Goal: Obtain resource: Download file/media

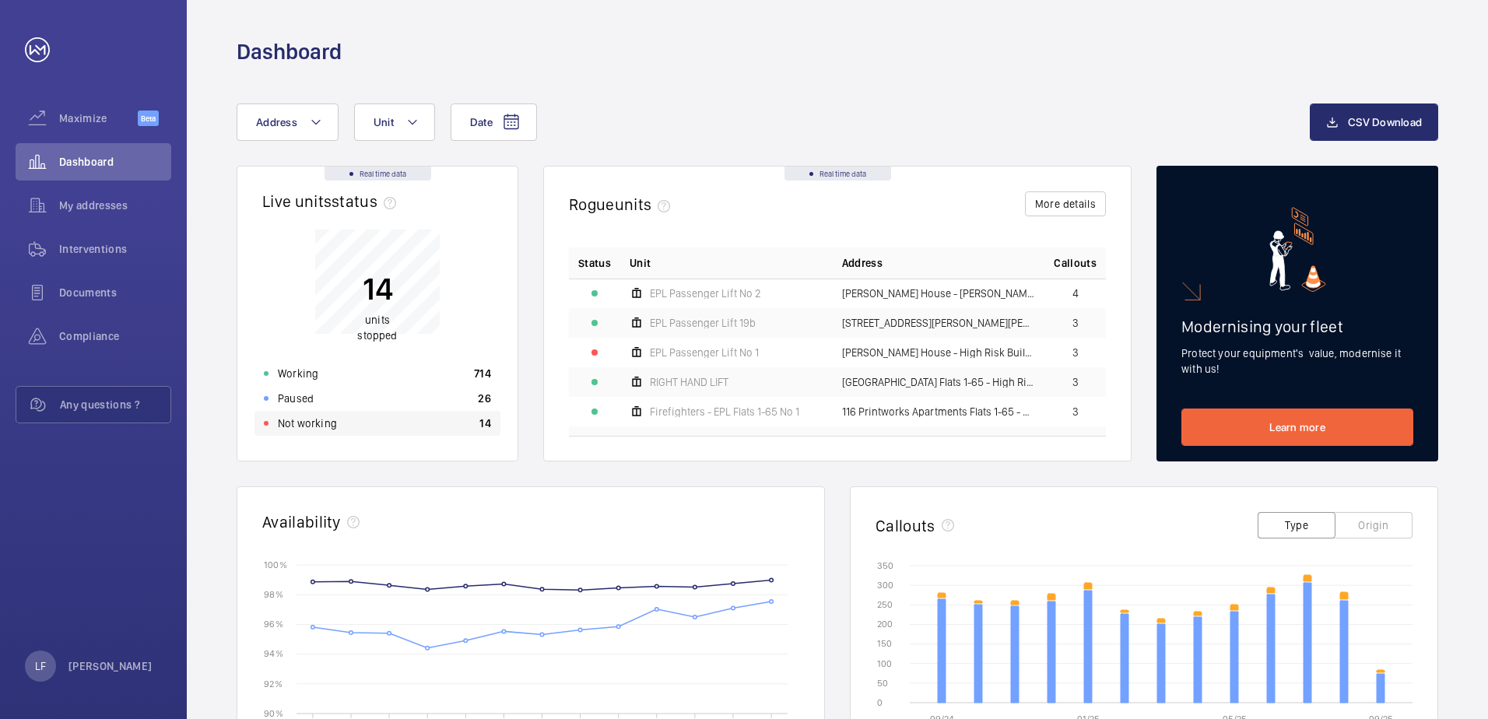
click at [325, 427] on p "Not working" at bounding box center [307, 424] width 59 height 16
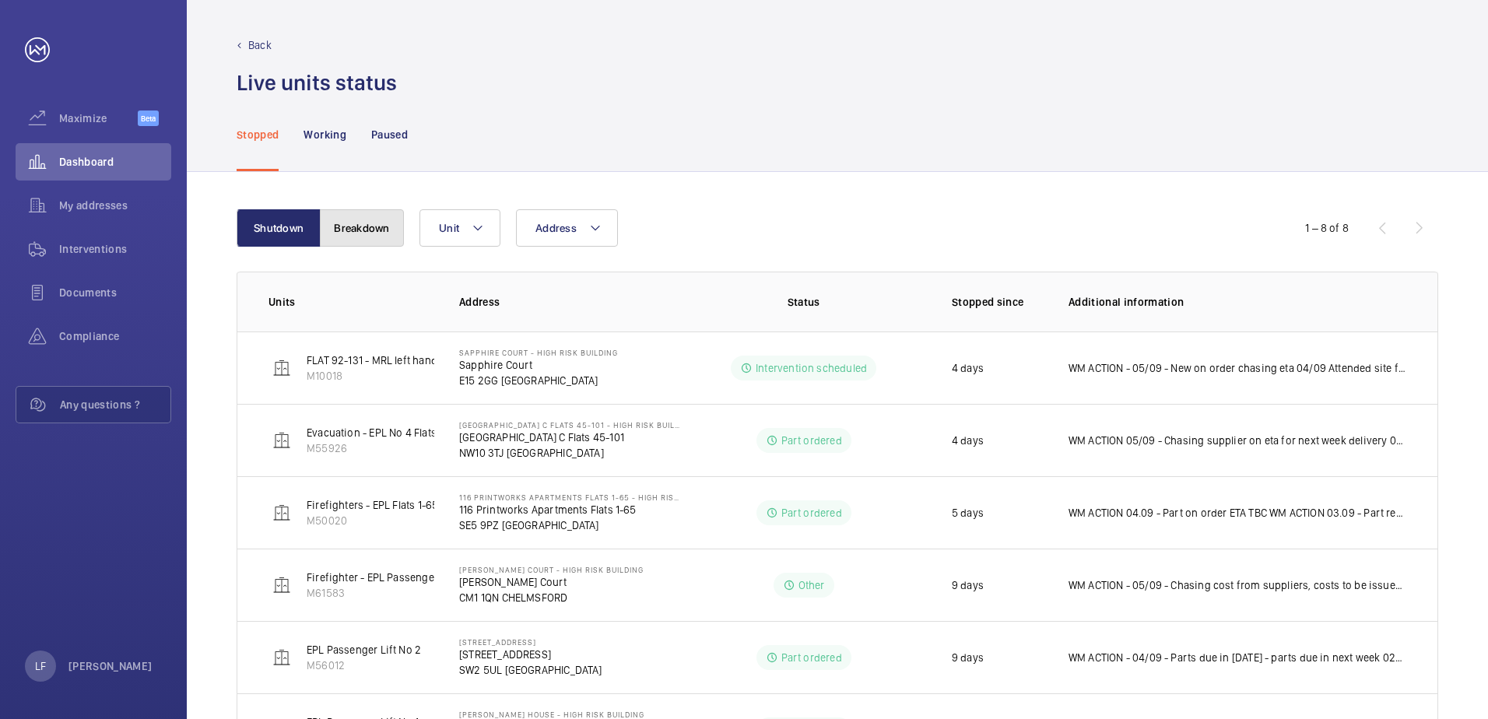
click at [383, 246] on button "Breakdown" at bounding box center [362, 227] width 84 height 37
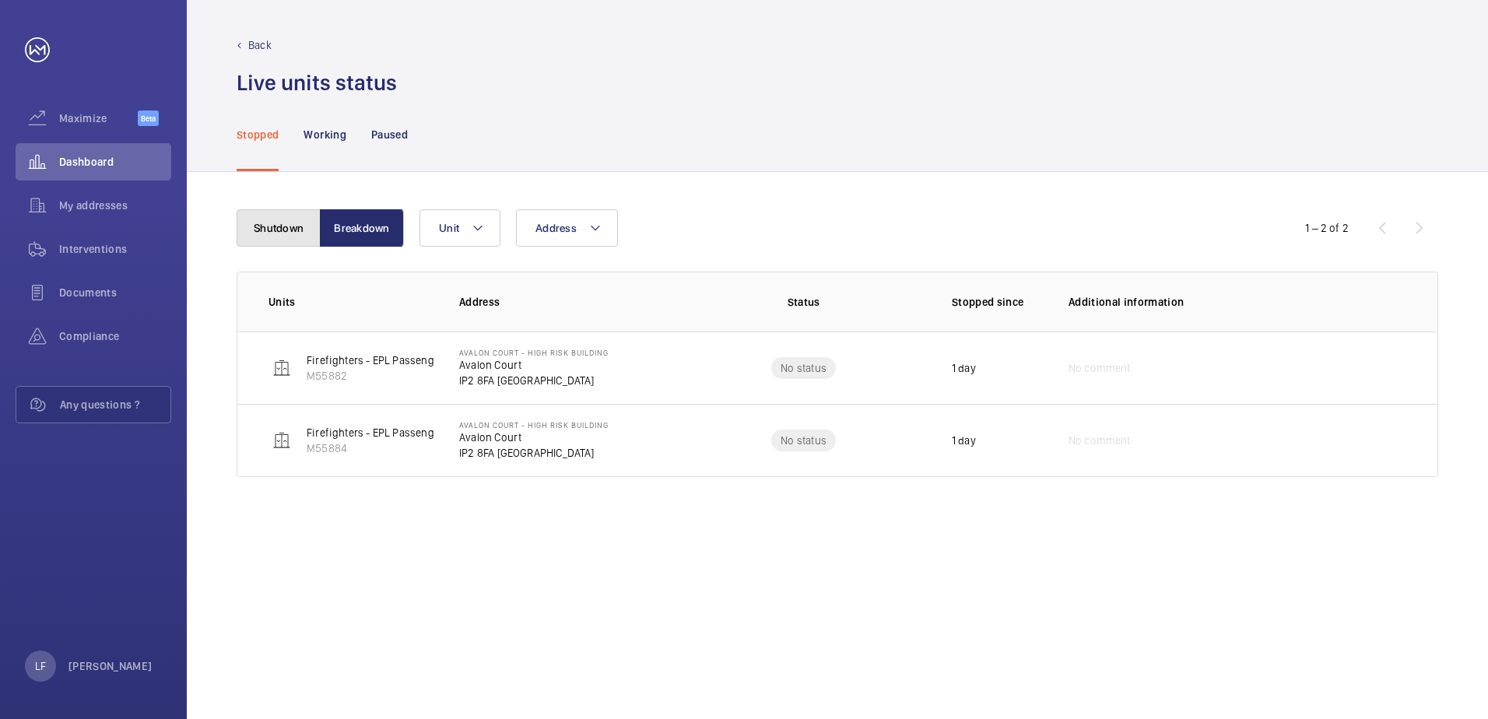
click at [287, 227] on button "Shutdown" at bounding box center [279, 227] width 84 height 37
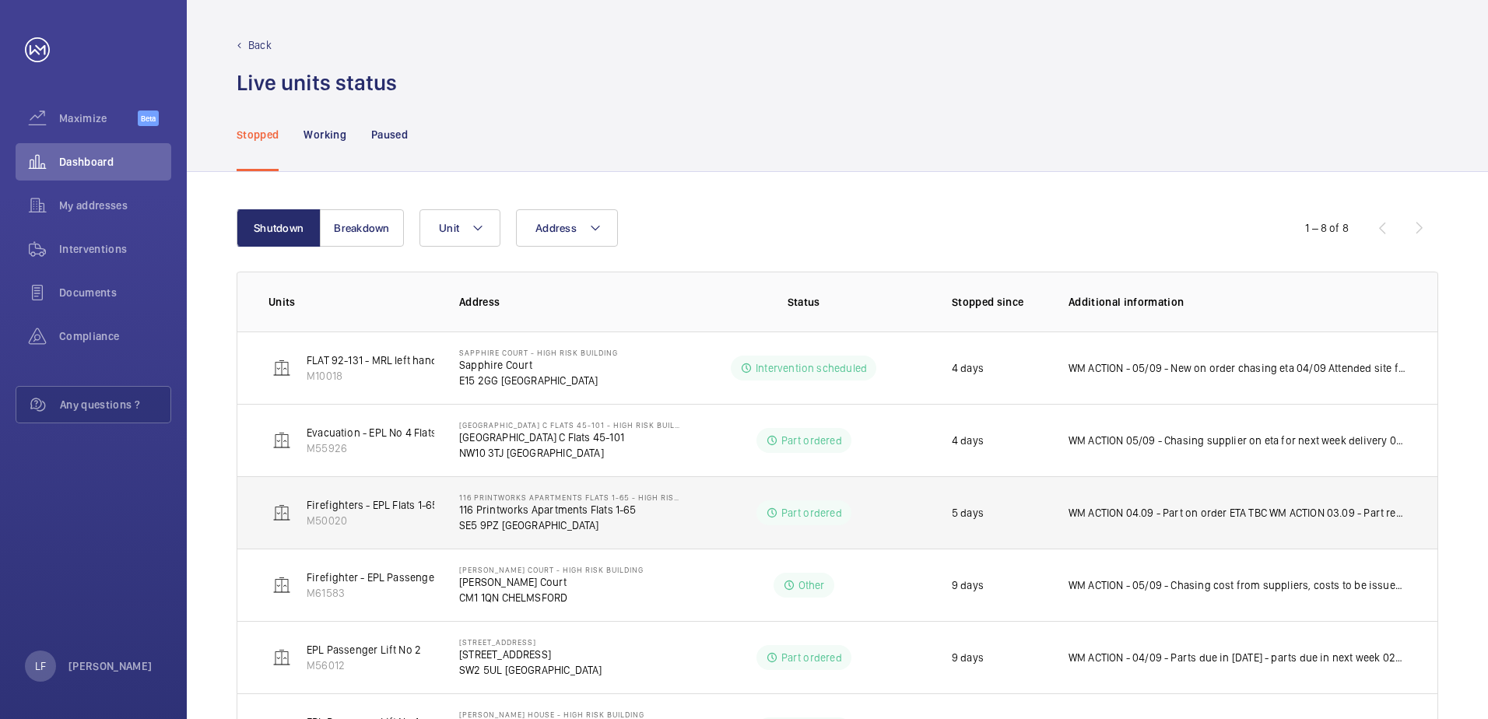
click at [1122, 519] on p "WM ACTION 04.09 - Part on order ETA TBC WM ACTION 03.09 - Part required, supply…" at bounding box center [1237, 513] width 338 height 16
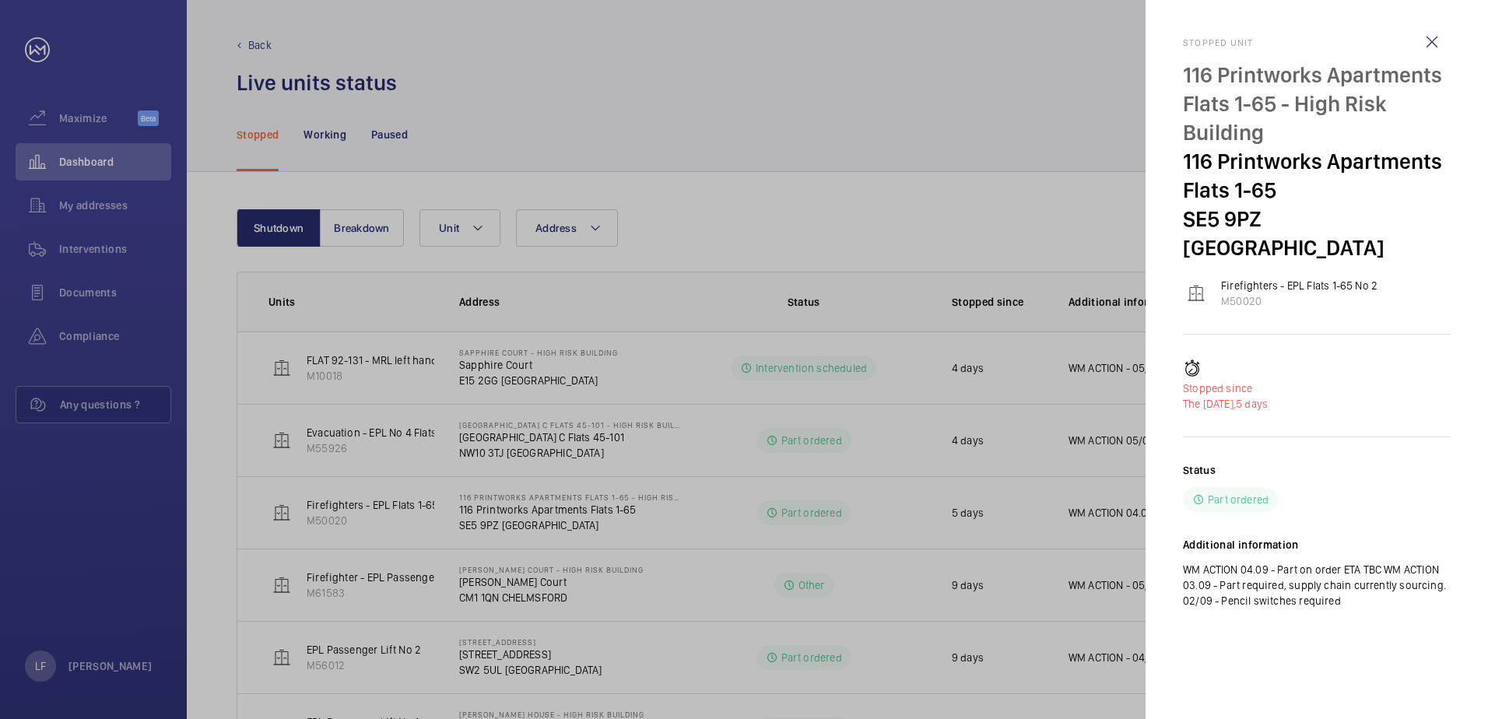
click at [535, 526] on div at bounding box center [744, 359] width 1488 height 719
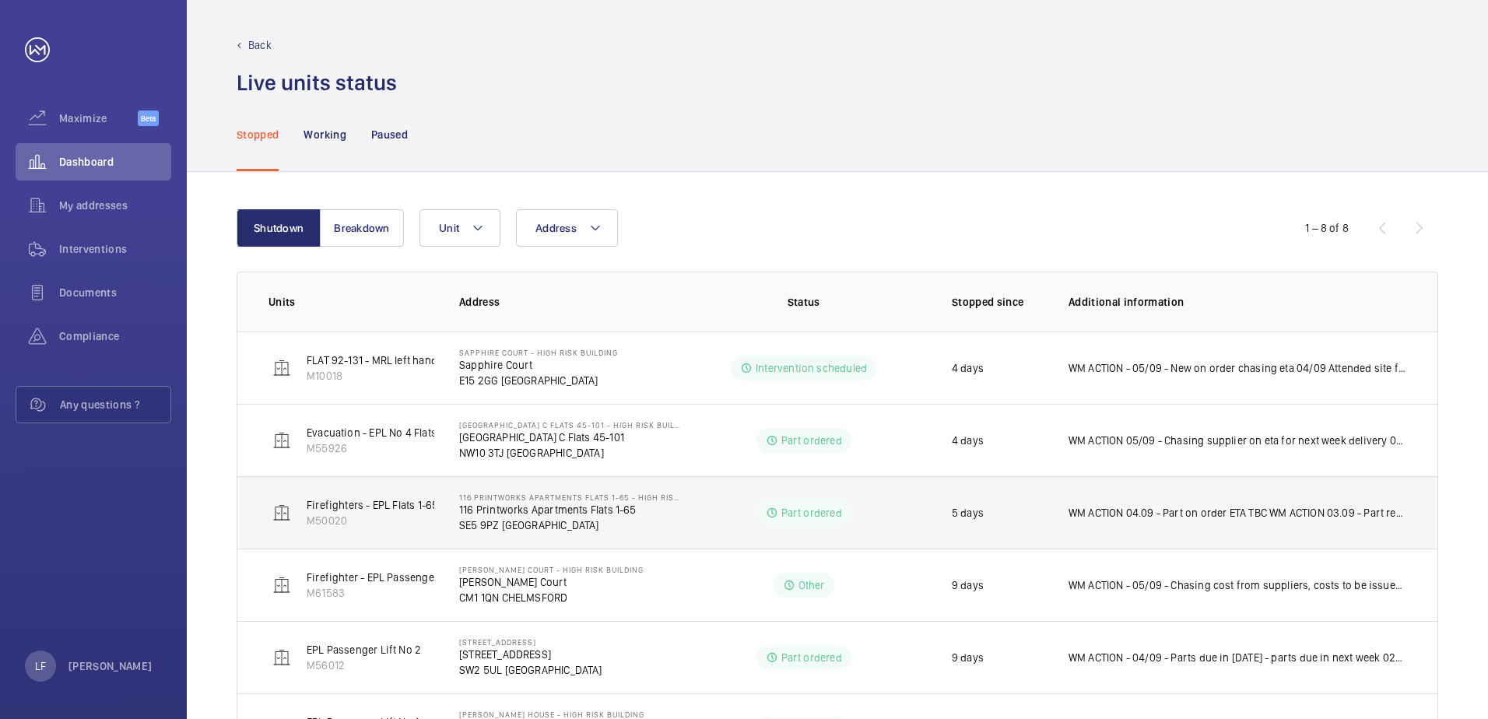
click at [516, 524] on p "SE5 9PZ [GEOGRAPHIC_DATA]" at bounding box center [569, 525] width 221 height 16
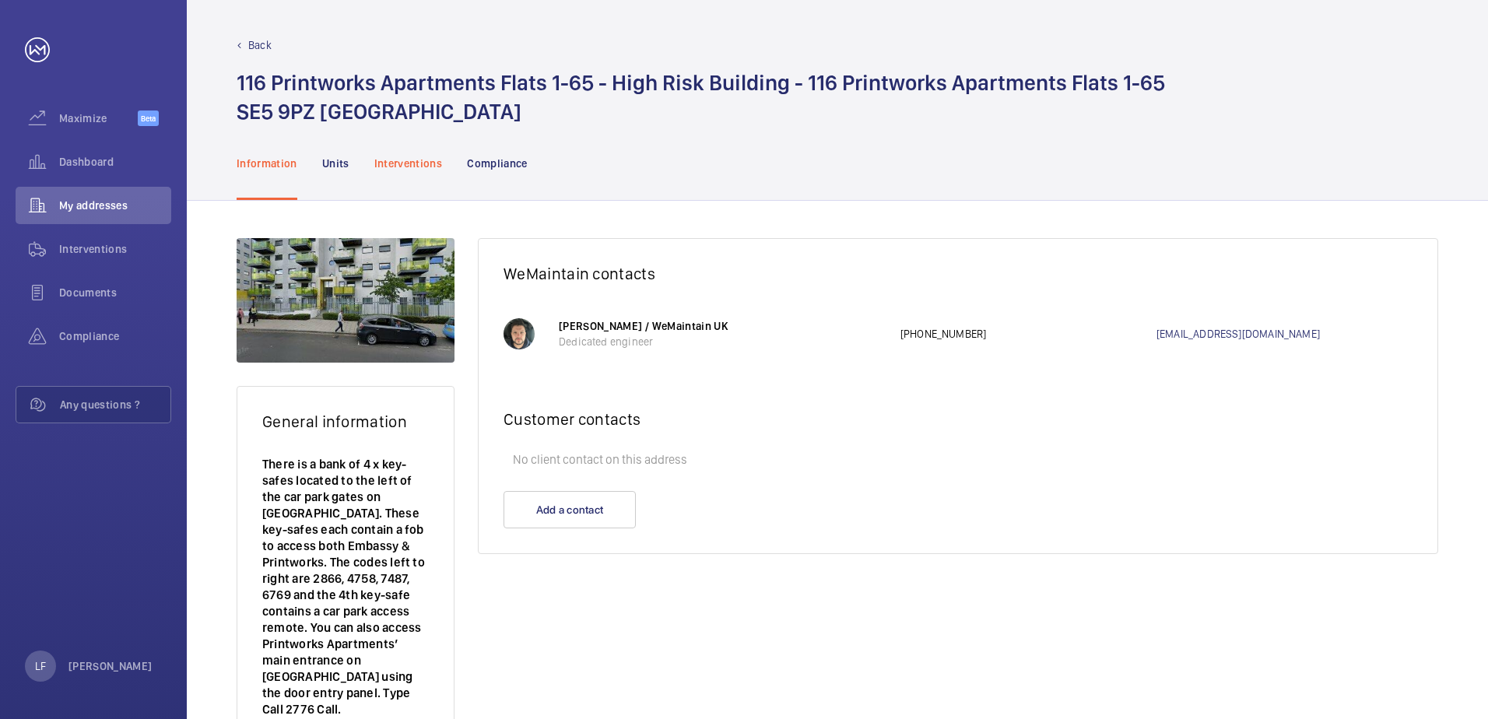
click at [397, 163] on p "Interventions" at bounding box center [408, 164] width 68 height 16
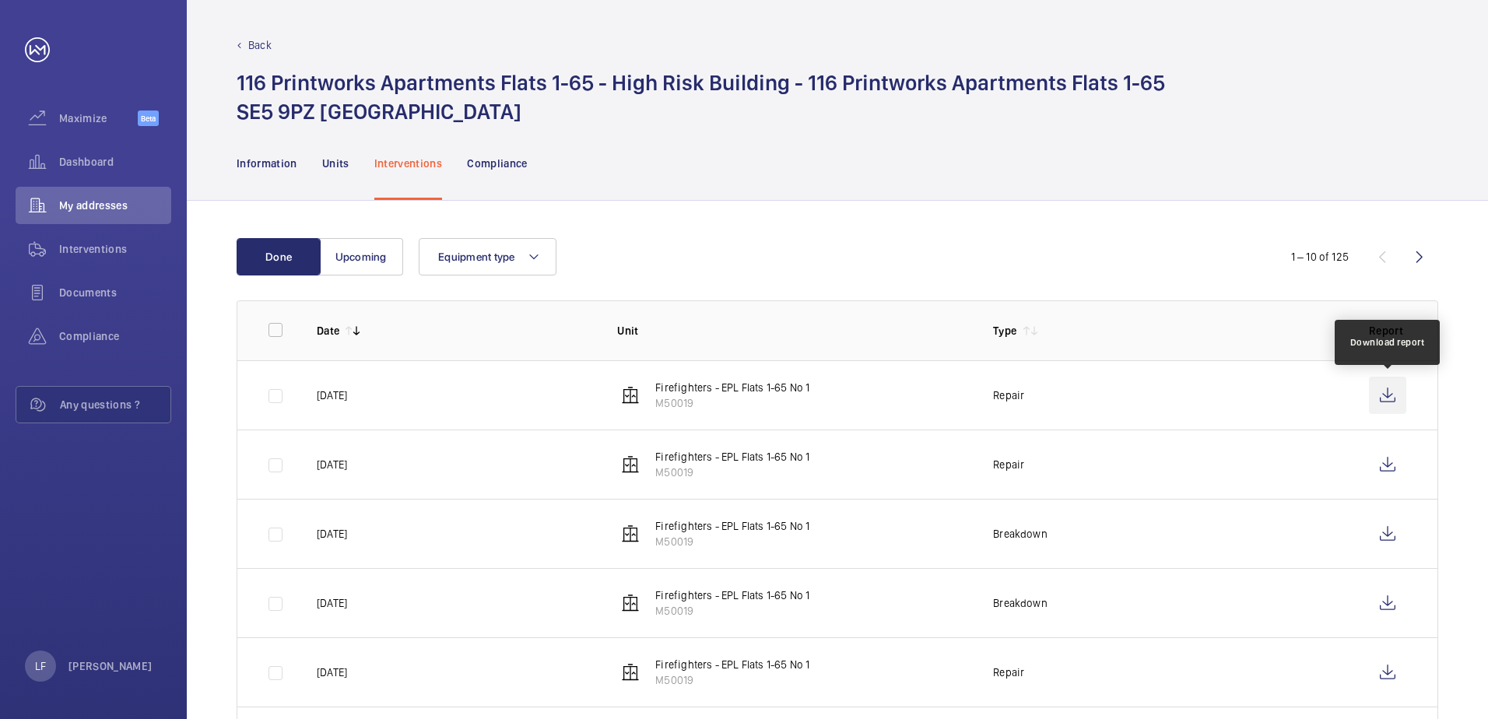
click at [1383, 395] on wm-front-icon-button at bounding box center [1387, 395] width 37 height 37
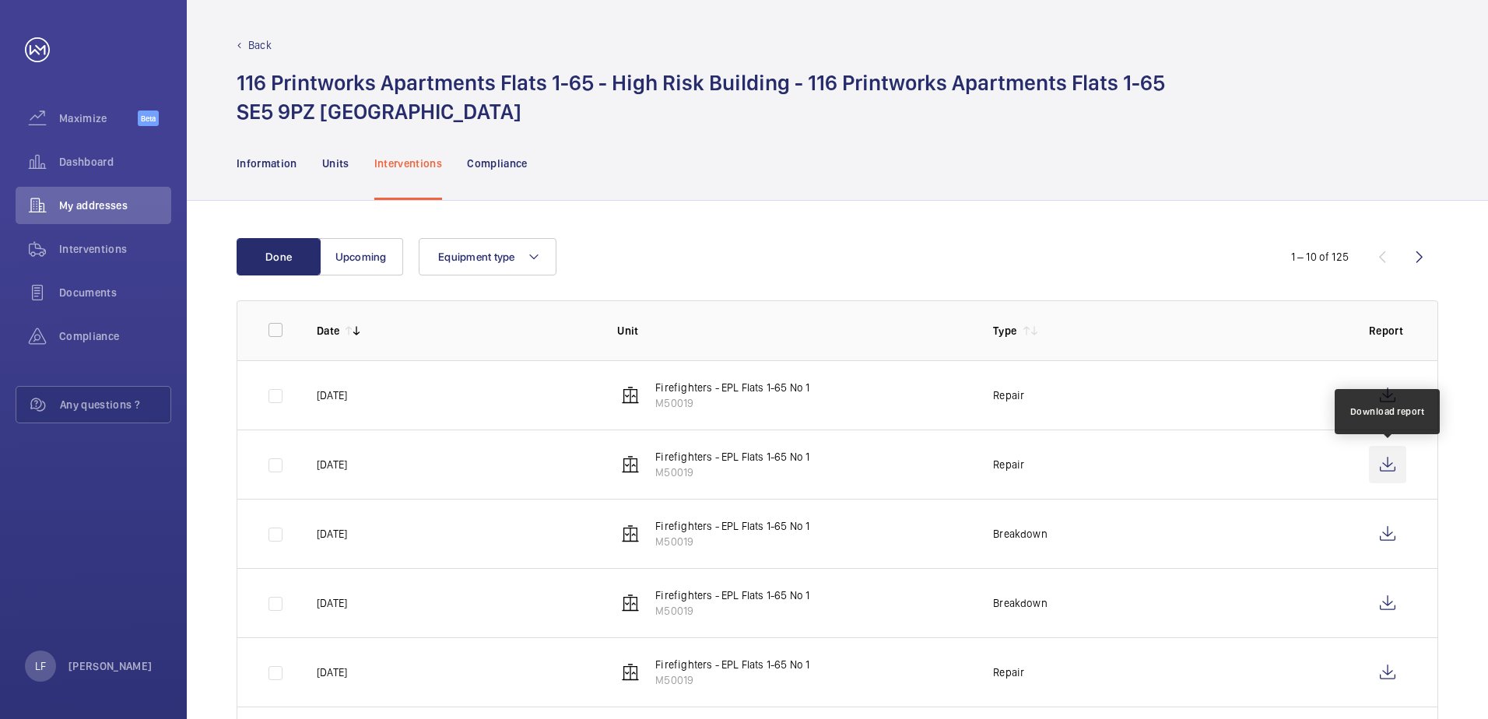
click at [1377, 454] on wm-front-icon-button at bounding box center [1387, 464] width 37 height 37
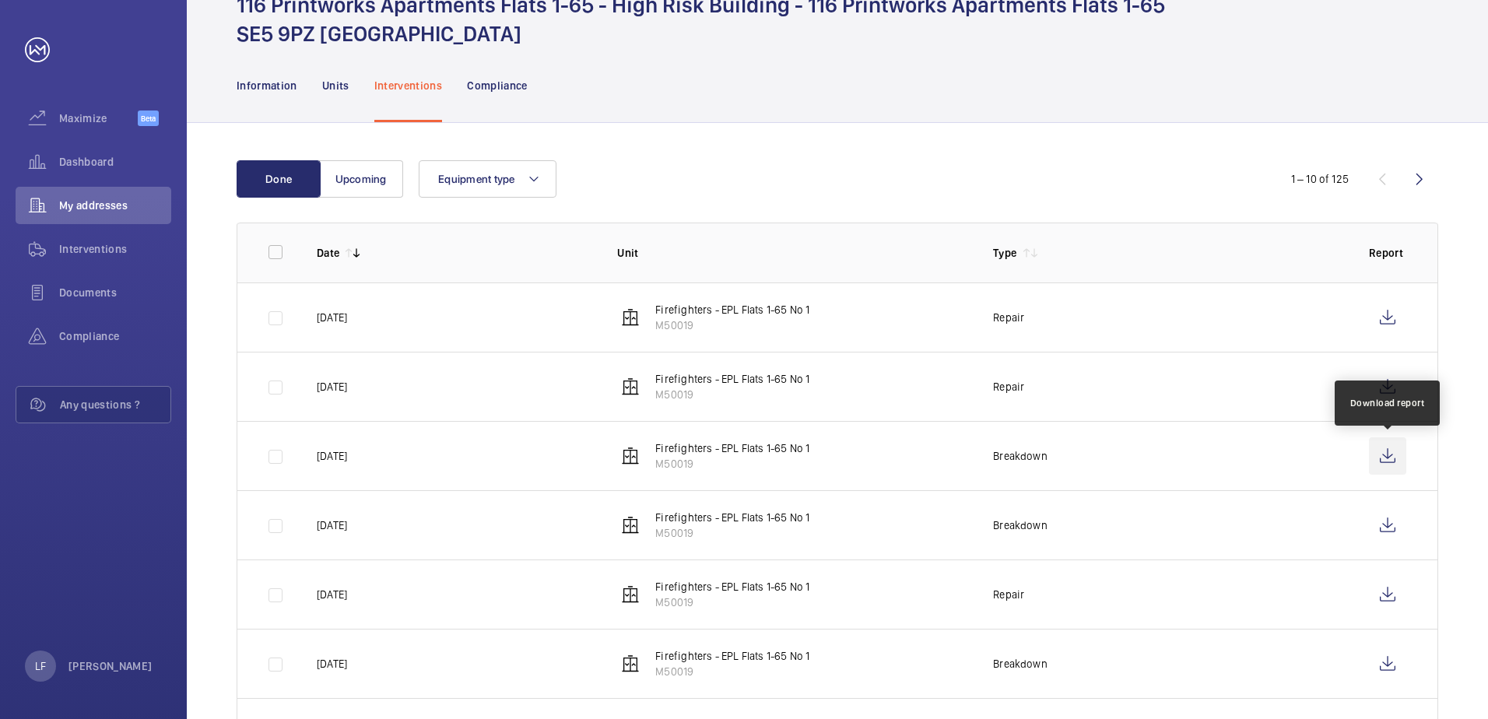
click at [1381, 455] on wm-front-icon-button at bounding box center [1387, 455] width 37 height 37
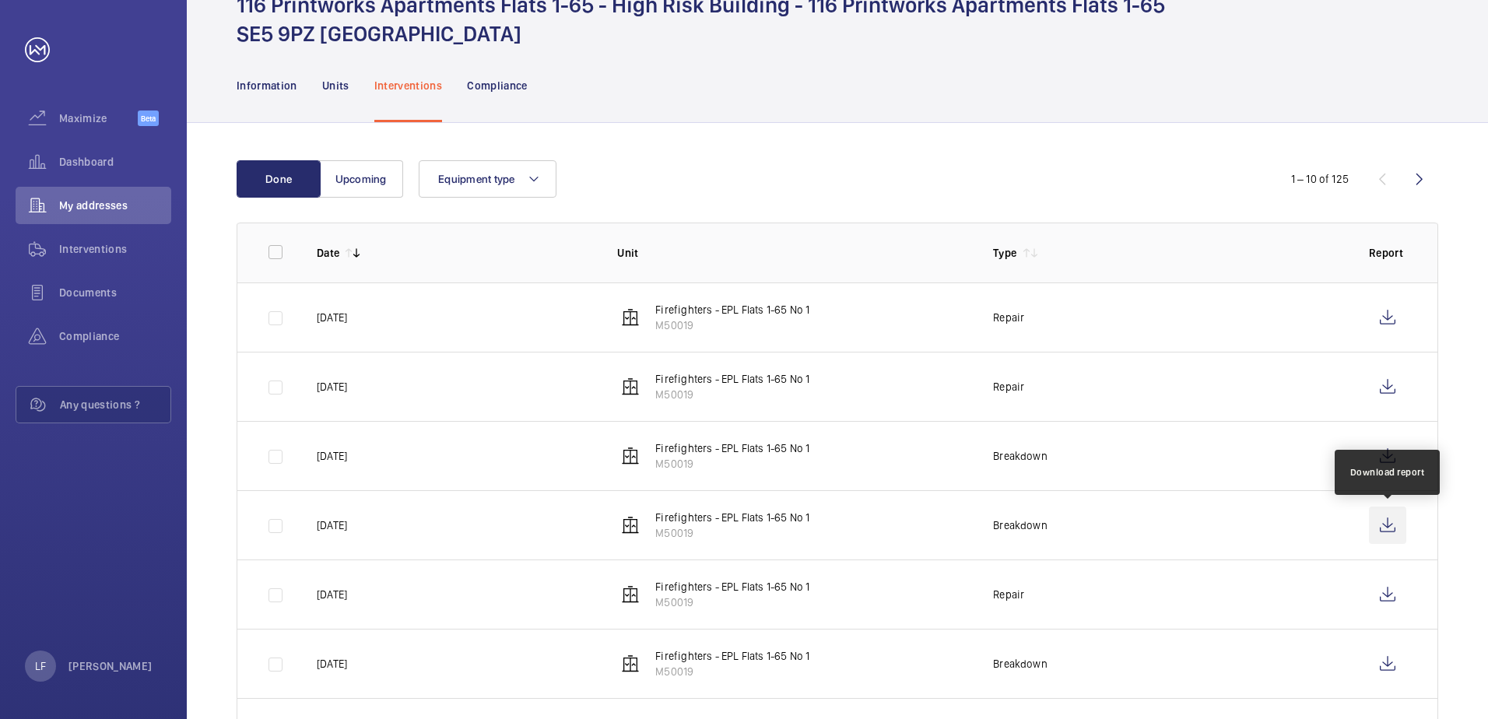
click at [1374, 520] on wm-front-icon-button at bounding box center [1387, 525] width 37 height 37
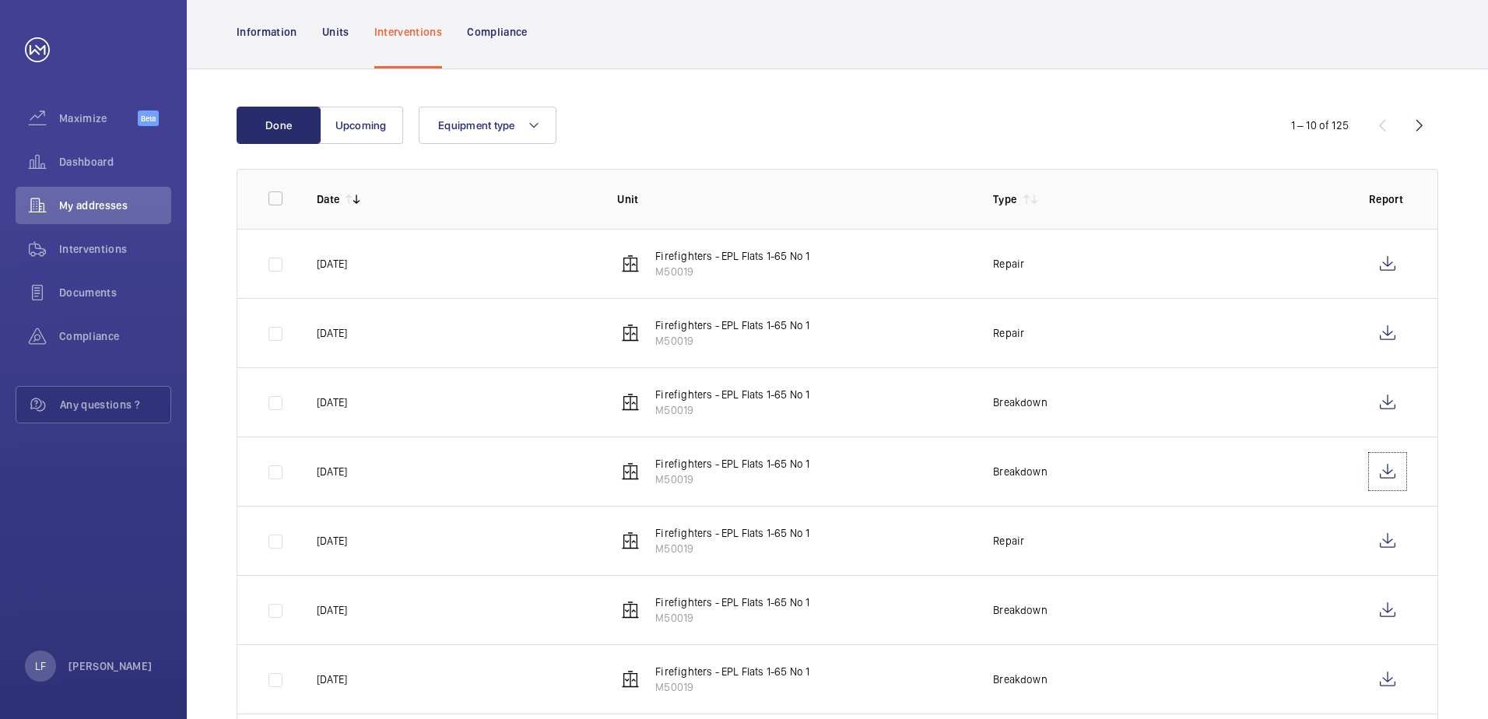
scroll to position [156, 0]
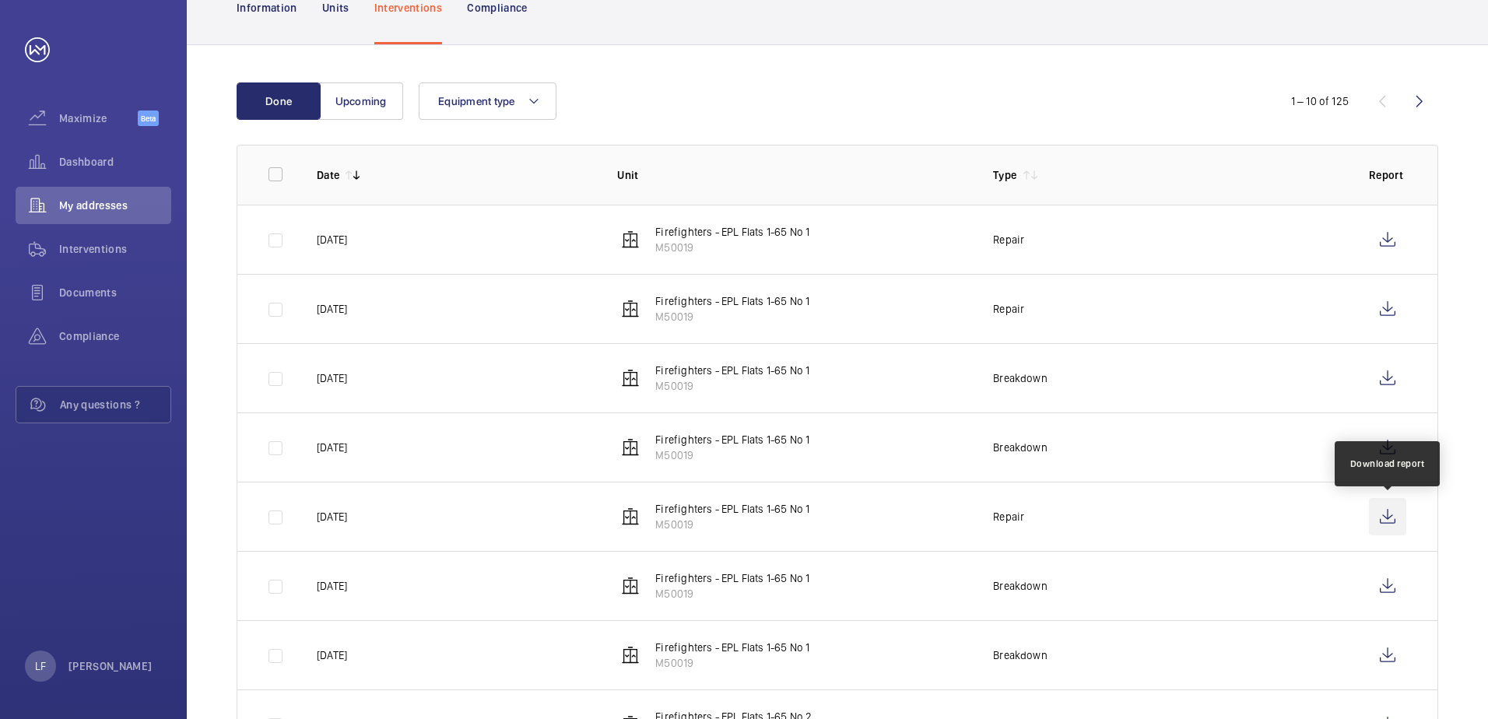
click at [1402, 518] on wm-front-icon-button at bounding box center [1387, 516] width 37 height 37
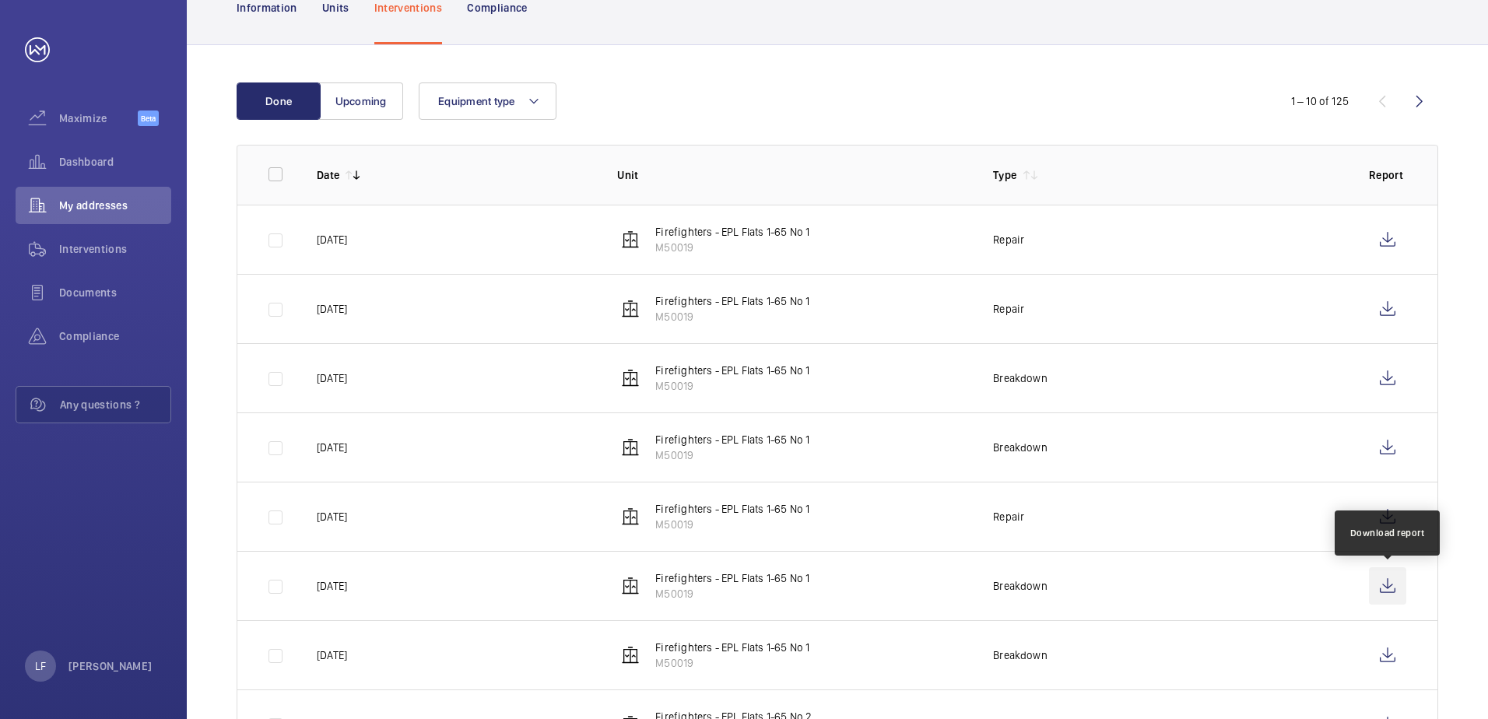
click at [1390, 593] on wm-front-icon-button at bounding box center [1387, 585] width 37 height 37
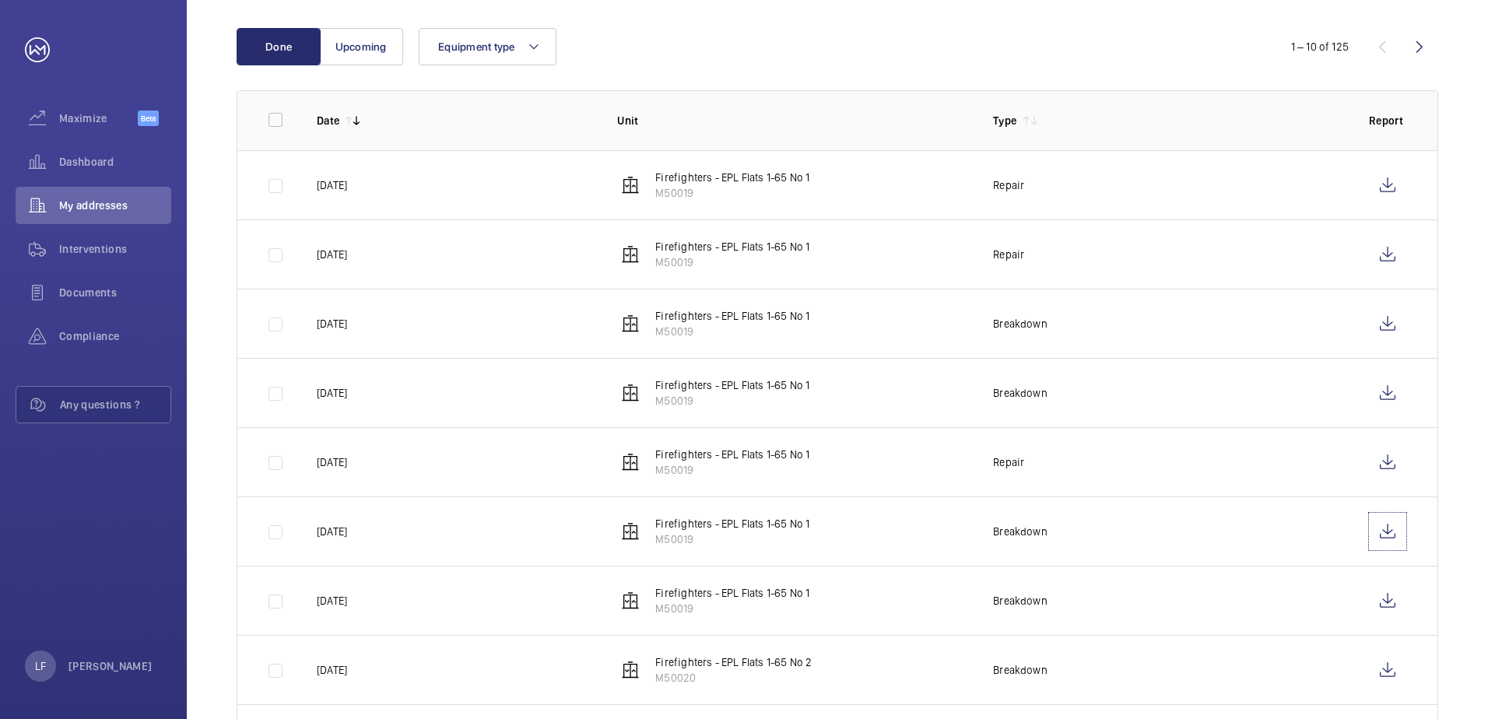
scroll to position [233, 0]
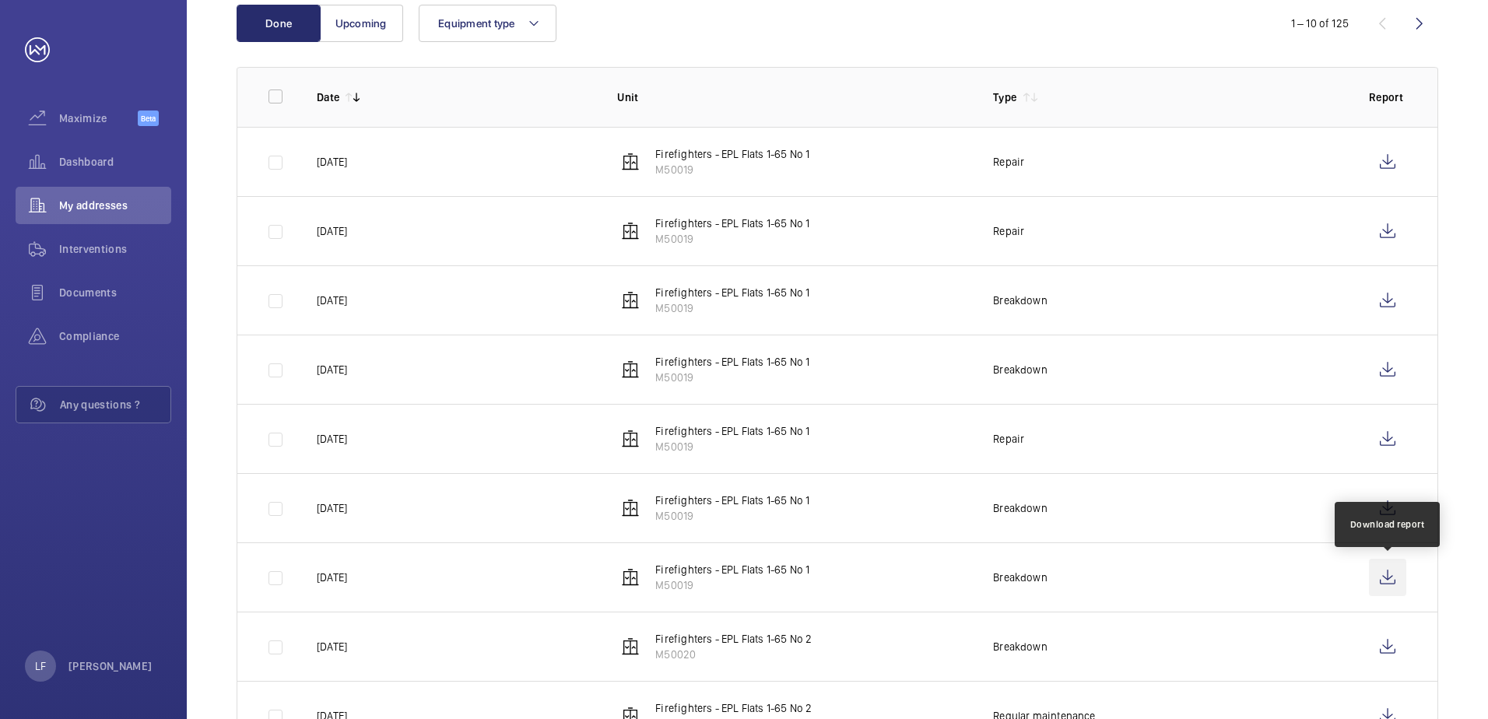
click at [1373, 580] on wm-front-icon-button at bounding box center [1387, 577] width 37 height 37
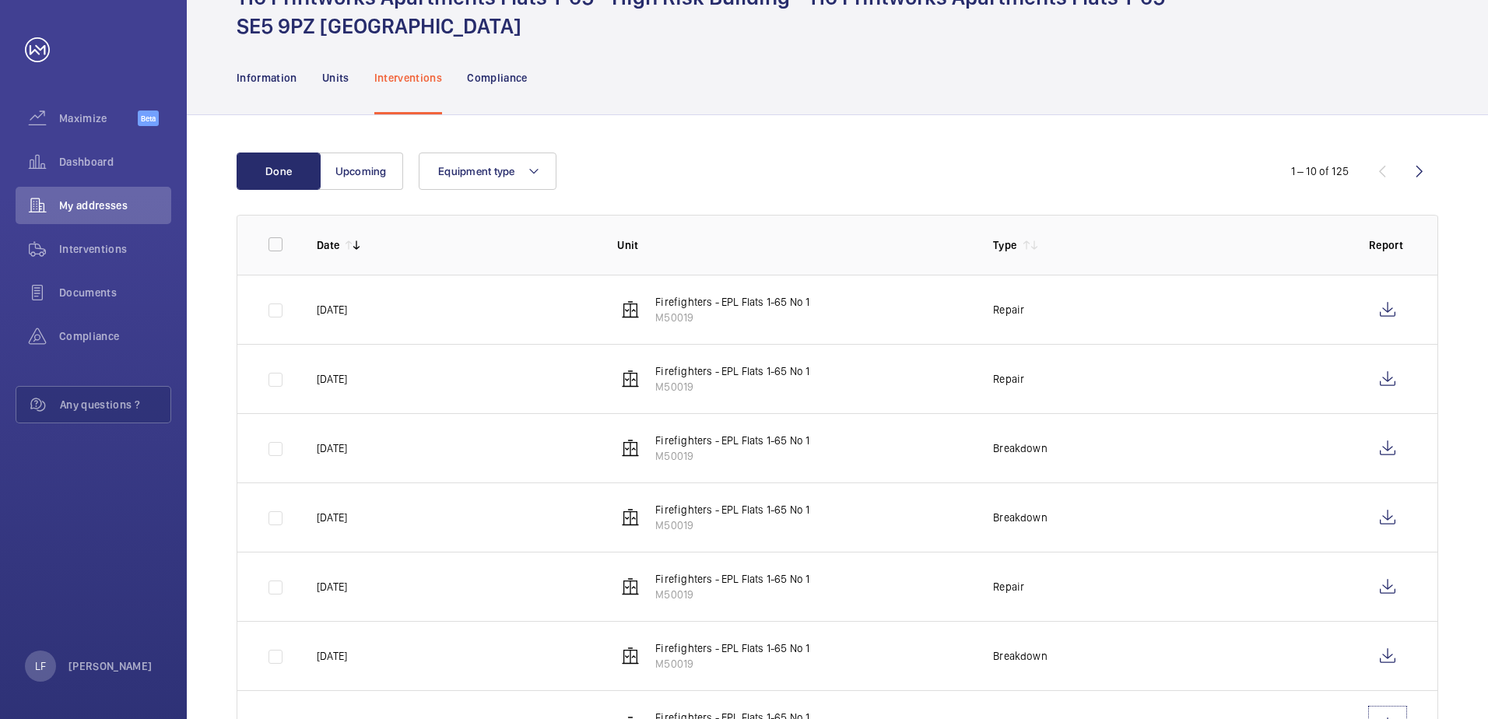
scroll to position [0, 0]
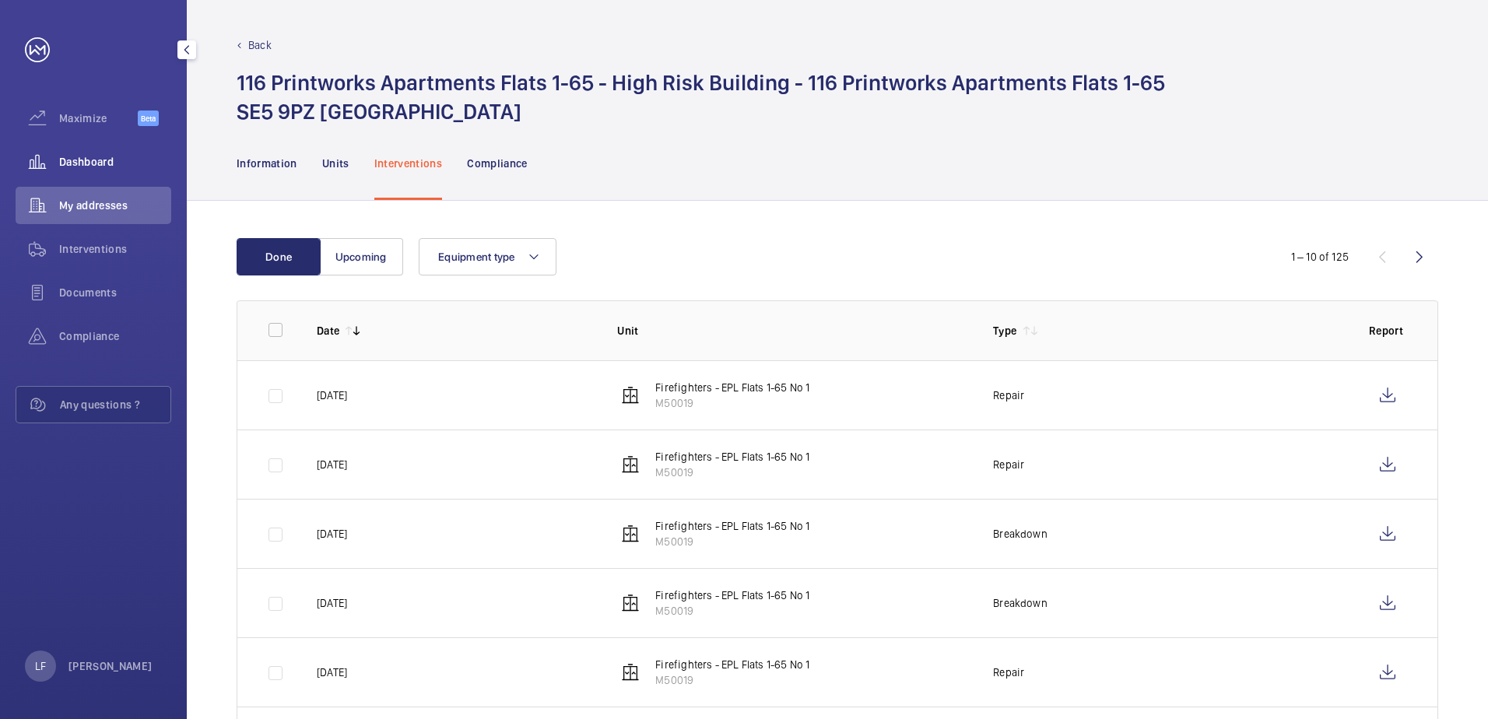
click at [89, 153] on div "Dashboard" at bounding box center [94, 161] width 156 height 37
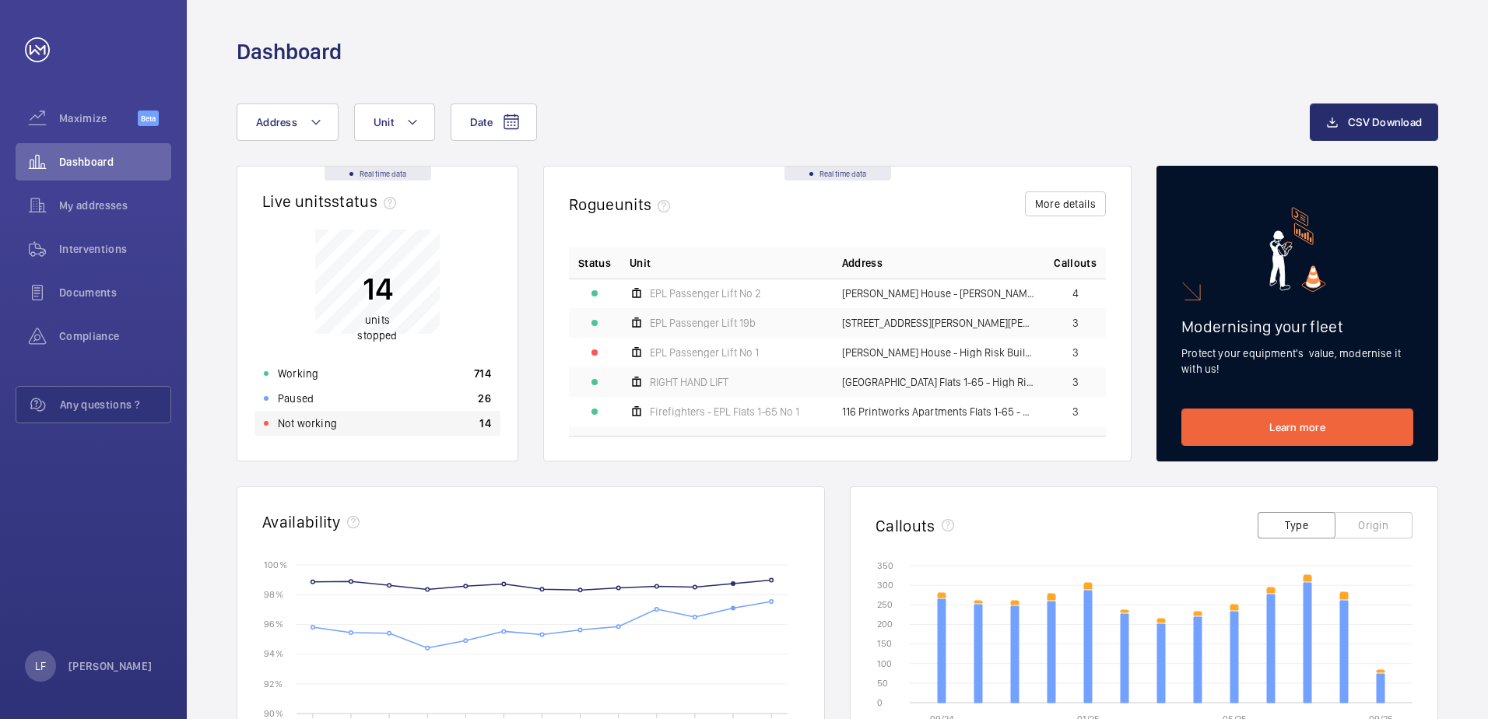
click at [305, 419] on p "Not working" at bounding box center [307, 424] width 59 height 16
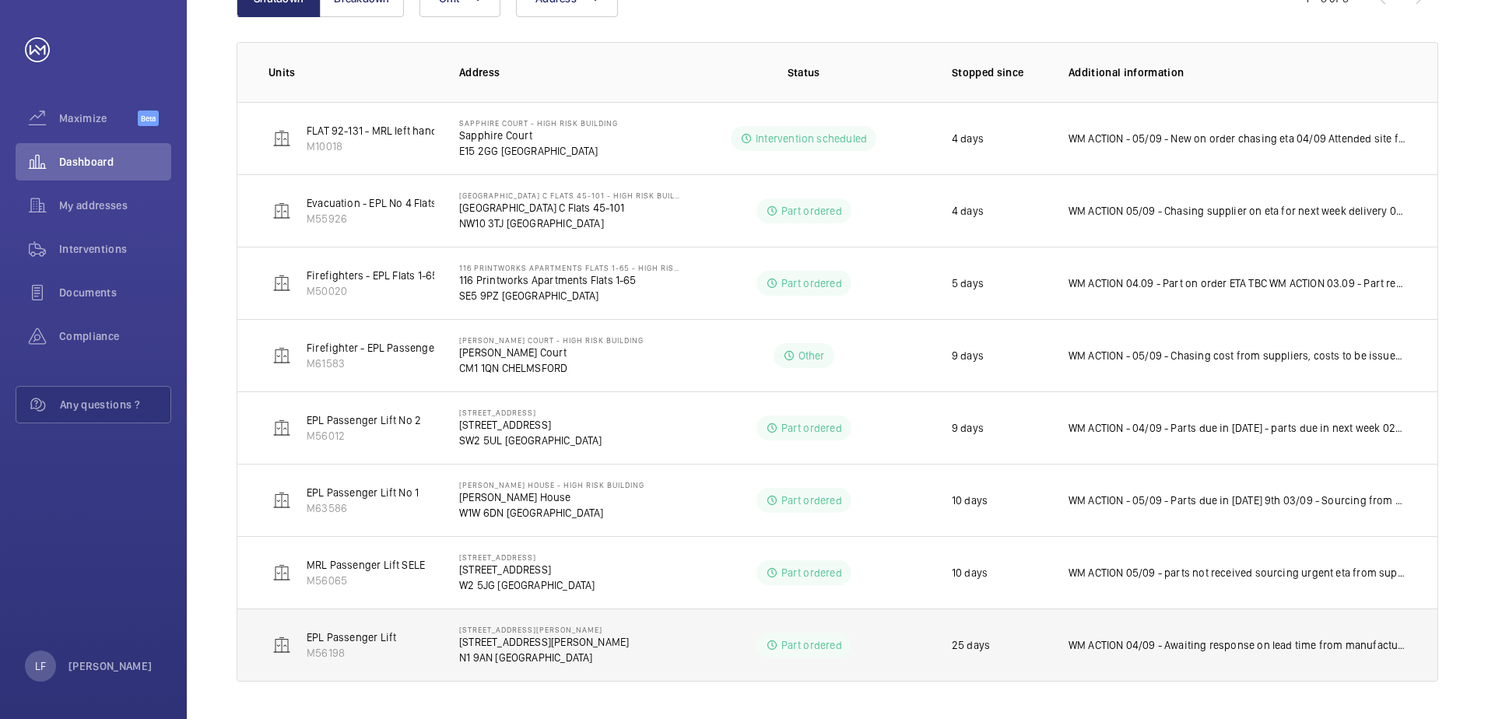
scroll to position [152, 0]
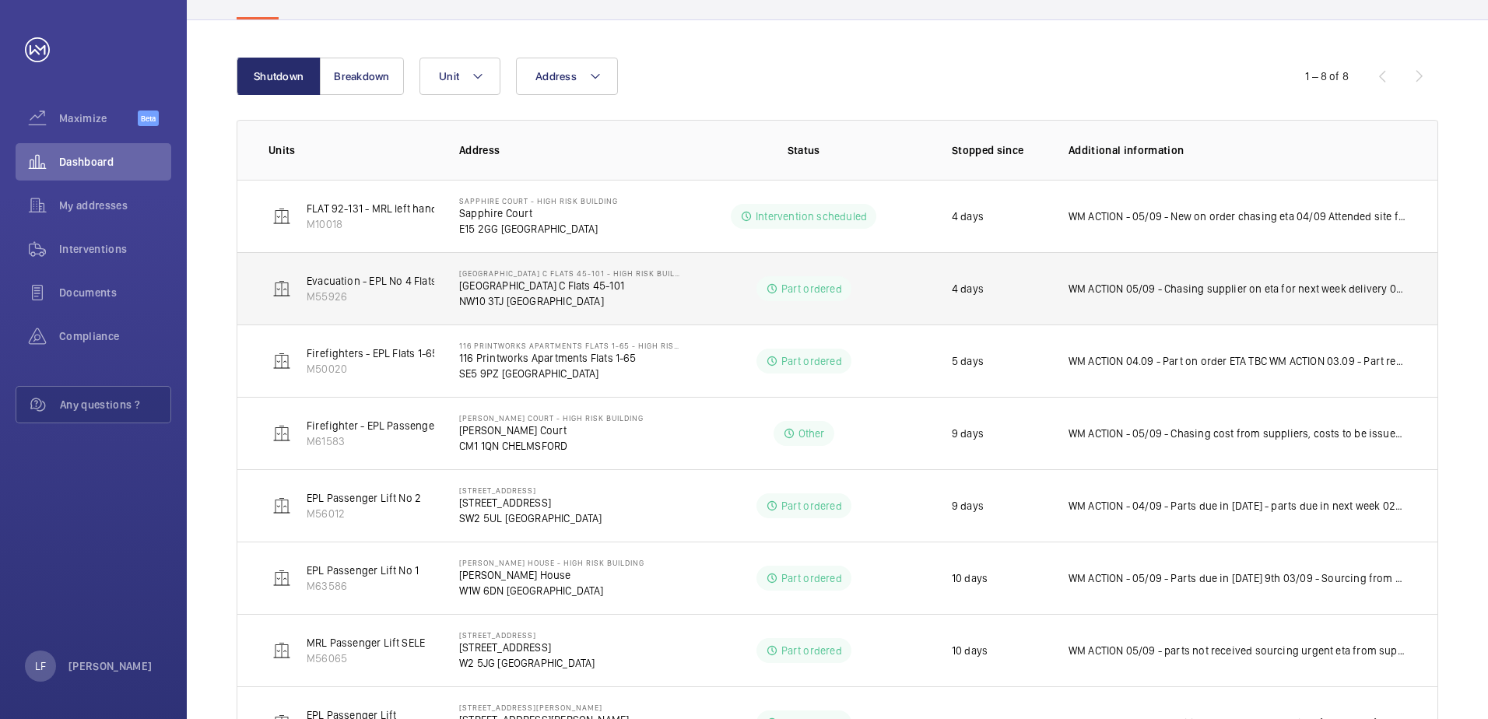
click at [1096, 308] on td "WM ACTION 05/09 - Chasing supplier on eta for next week delivery 04/09 - Chasin…" at bounding box center [1241, 288] width 394 height 72
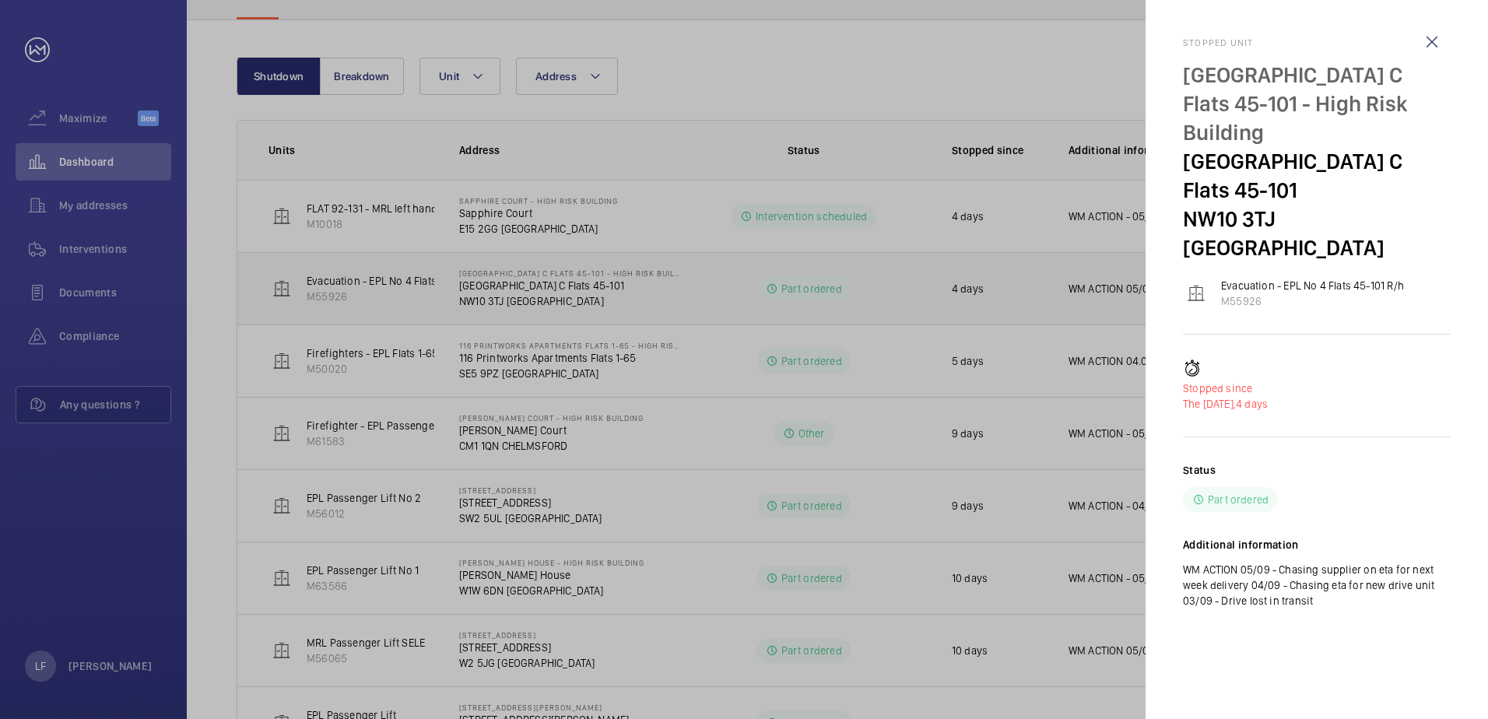
click at [1096, 308] on div at bounding box center [744, 359] width 1488 height 719
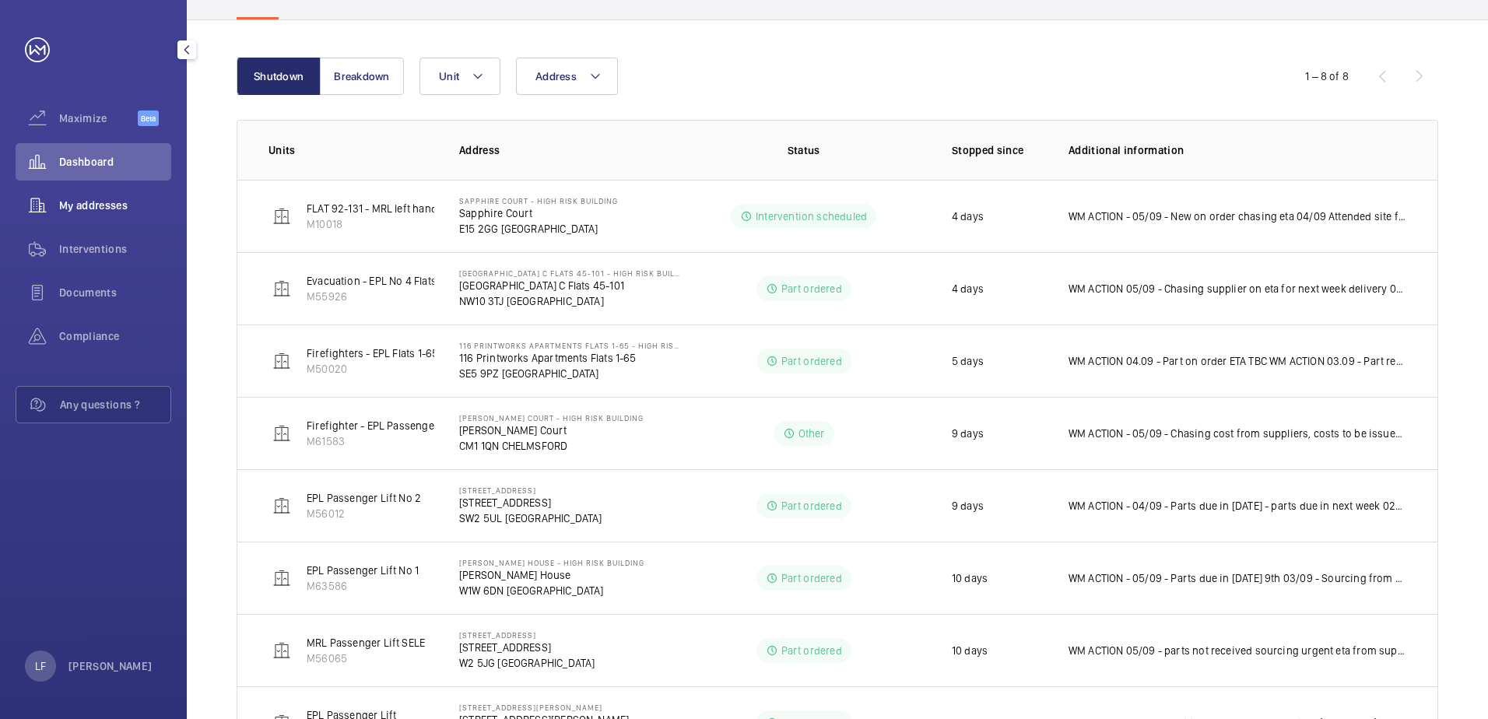
click at [128, 203] on span "My addresses" at bounding box center [115, 206] width 112 height 16
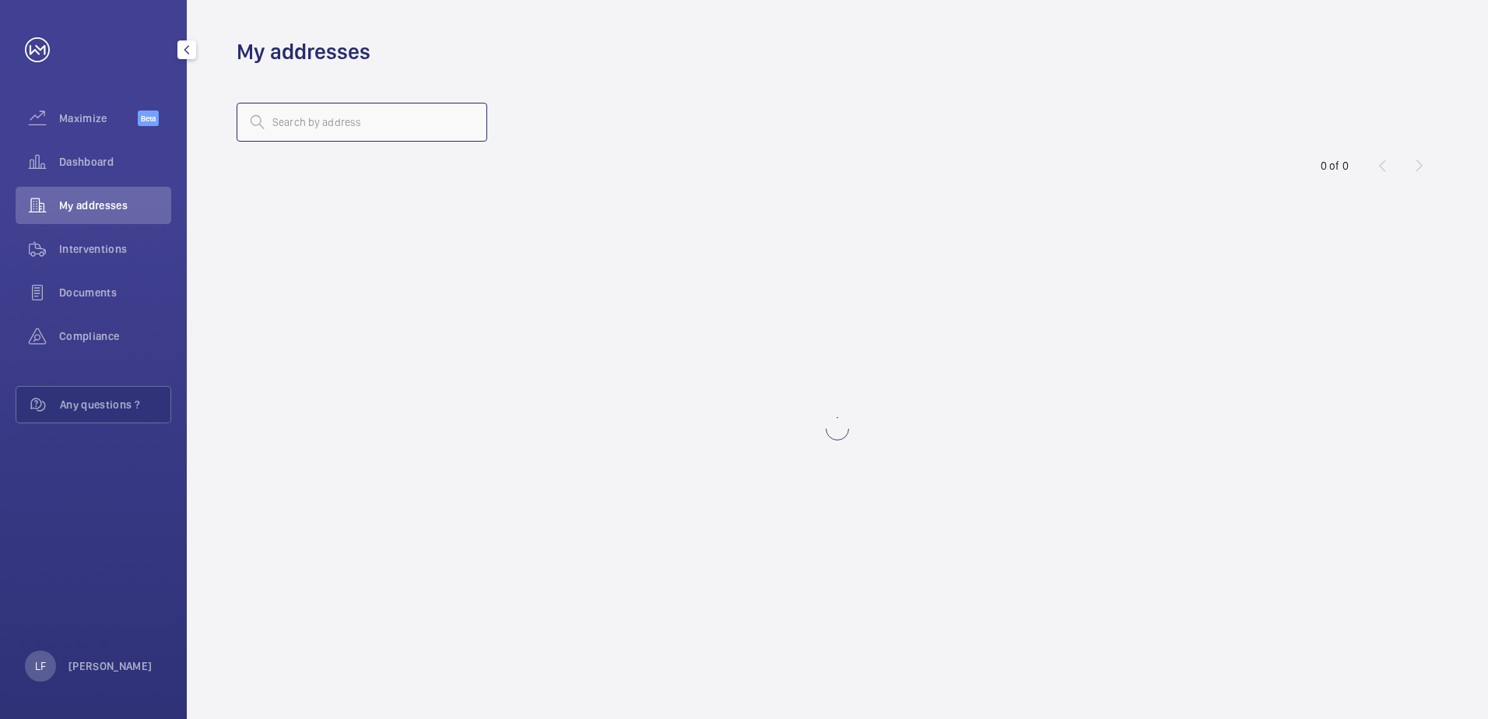
click at [379, 139] on input "text" at bounding box center [362, 122] width 251 height 39
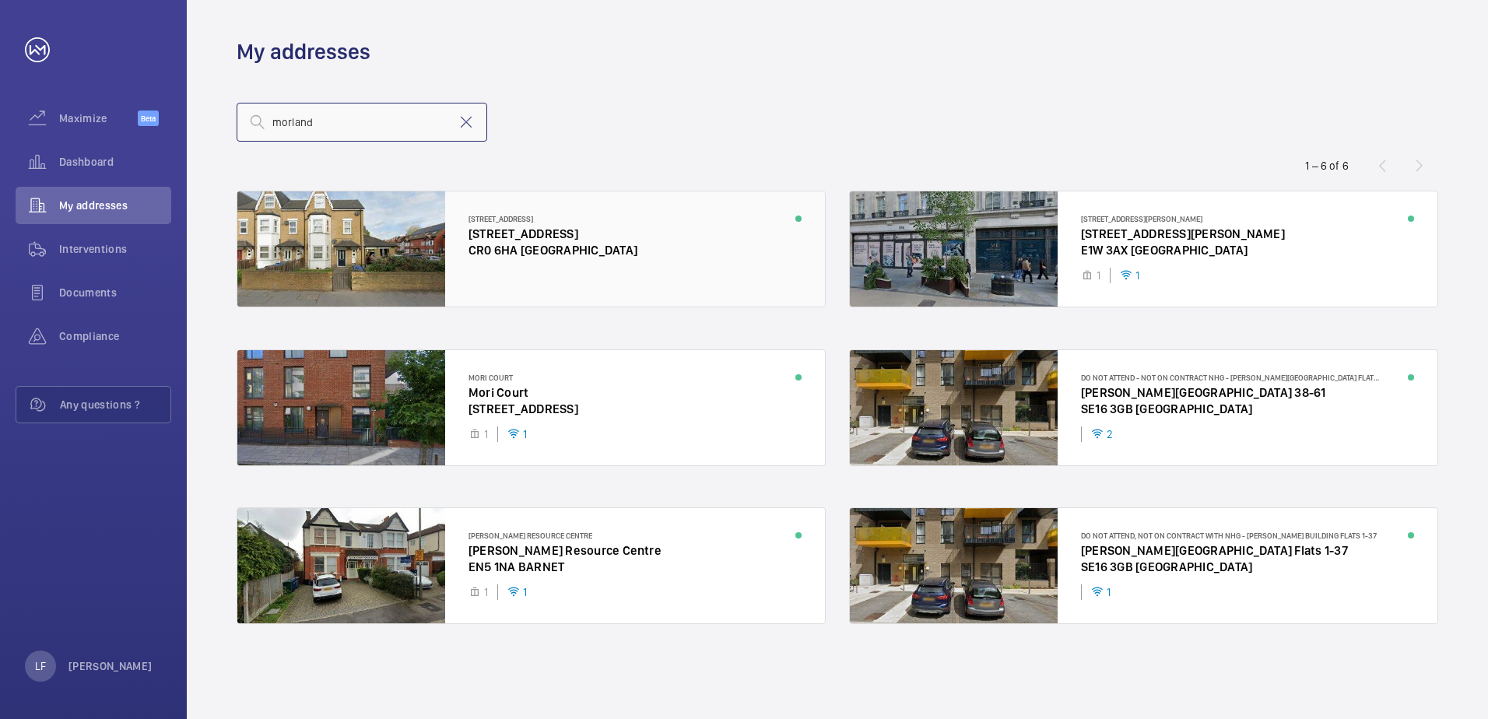
type input "morland"
click at [528, 240] on div at bounding box center [531, 248] width 588 height 115
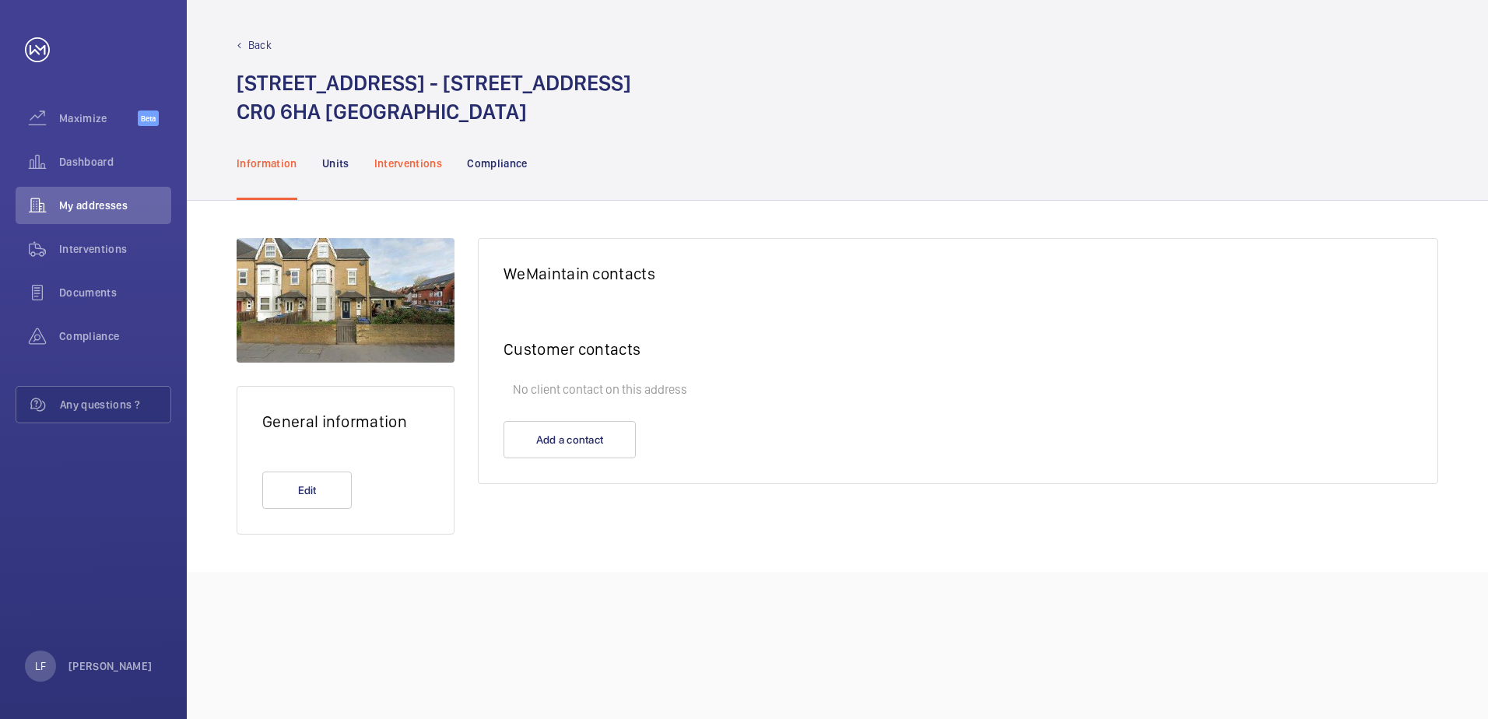
click at [404, 164] on p "Interventions" at bounding box center [408, 164] width 68 height 16
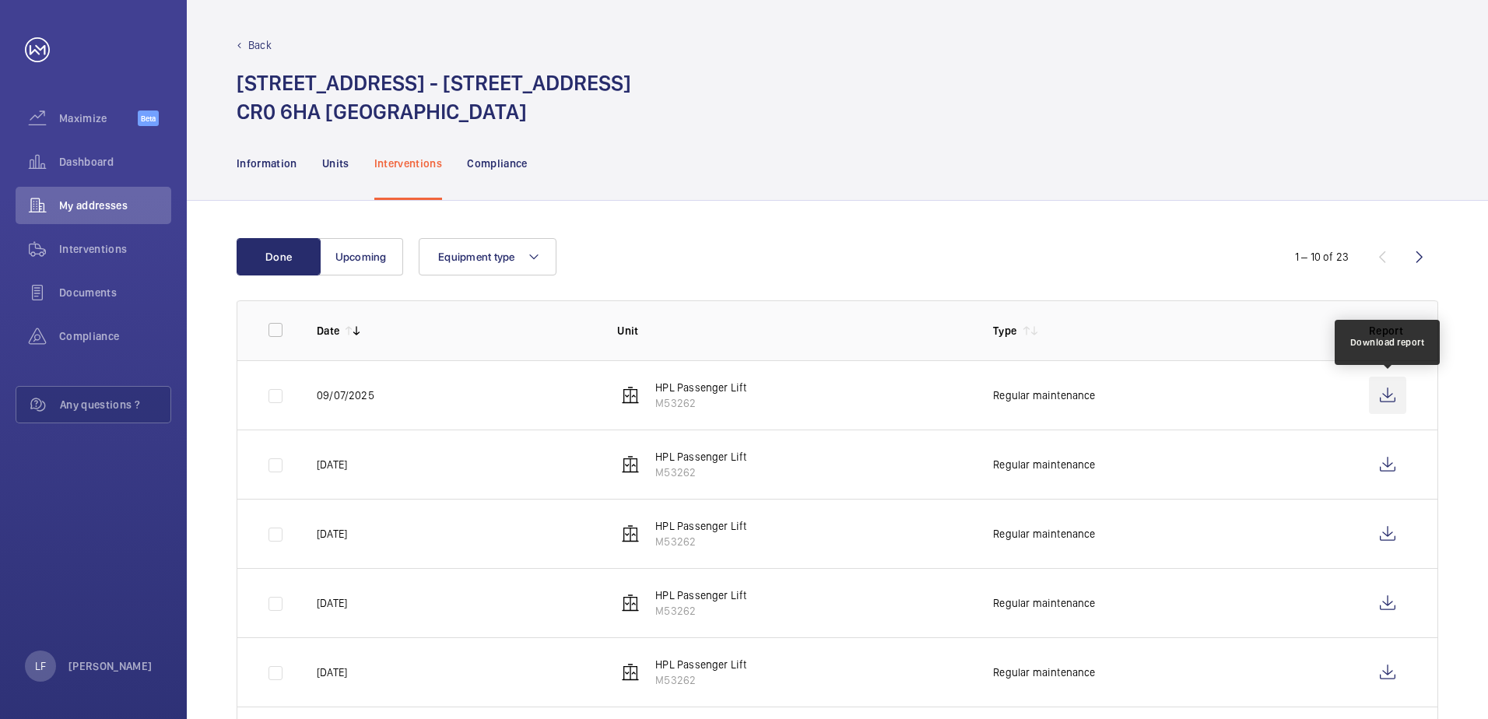
click at [1388, 398] on wm-front-icon-button at bounding box center [1387, 395] width 37 height 37
click at [96, 167] on span "Dashboard" at bounding box center [115, 162] width 112 height 16
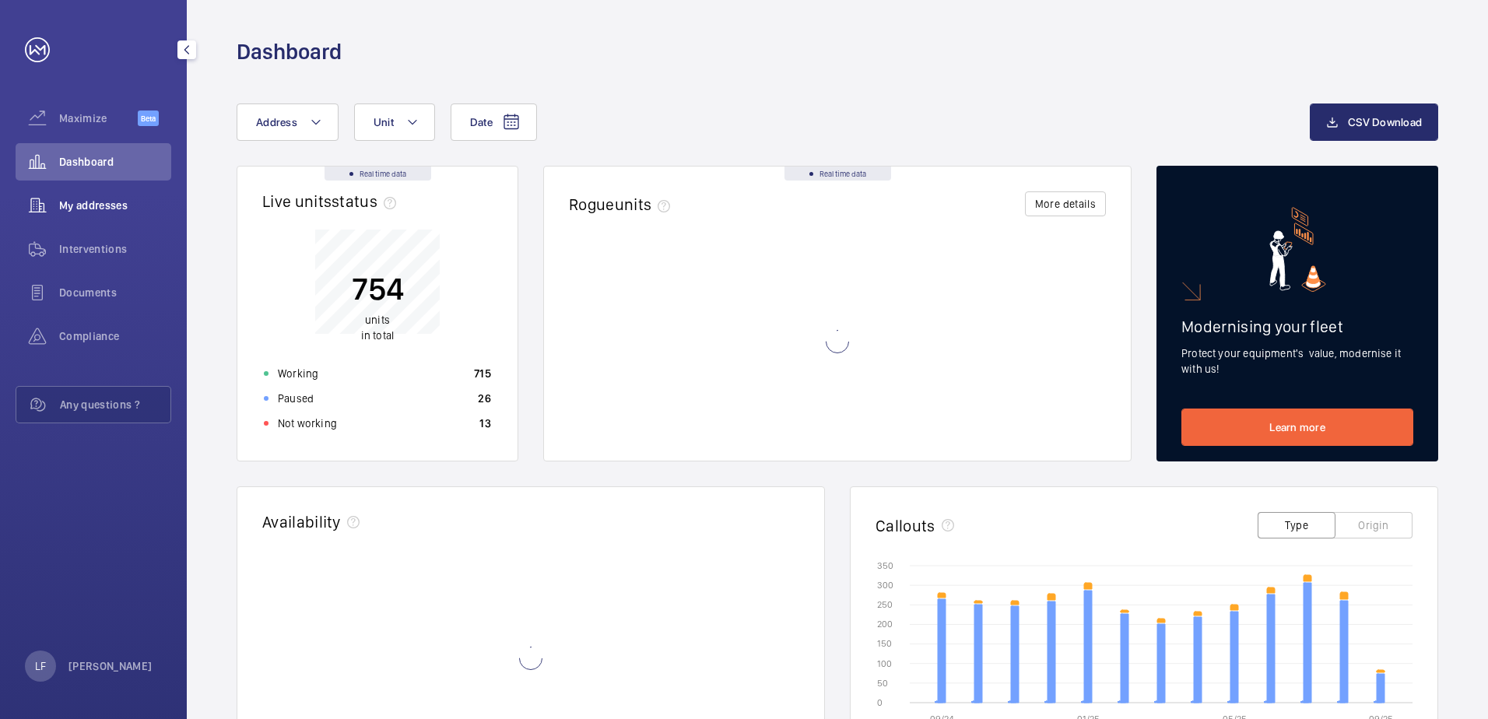
click at [98, 202] on span "My addresses" at bounding box center [115, 206] width 112 height 16
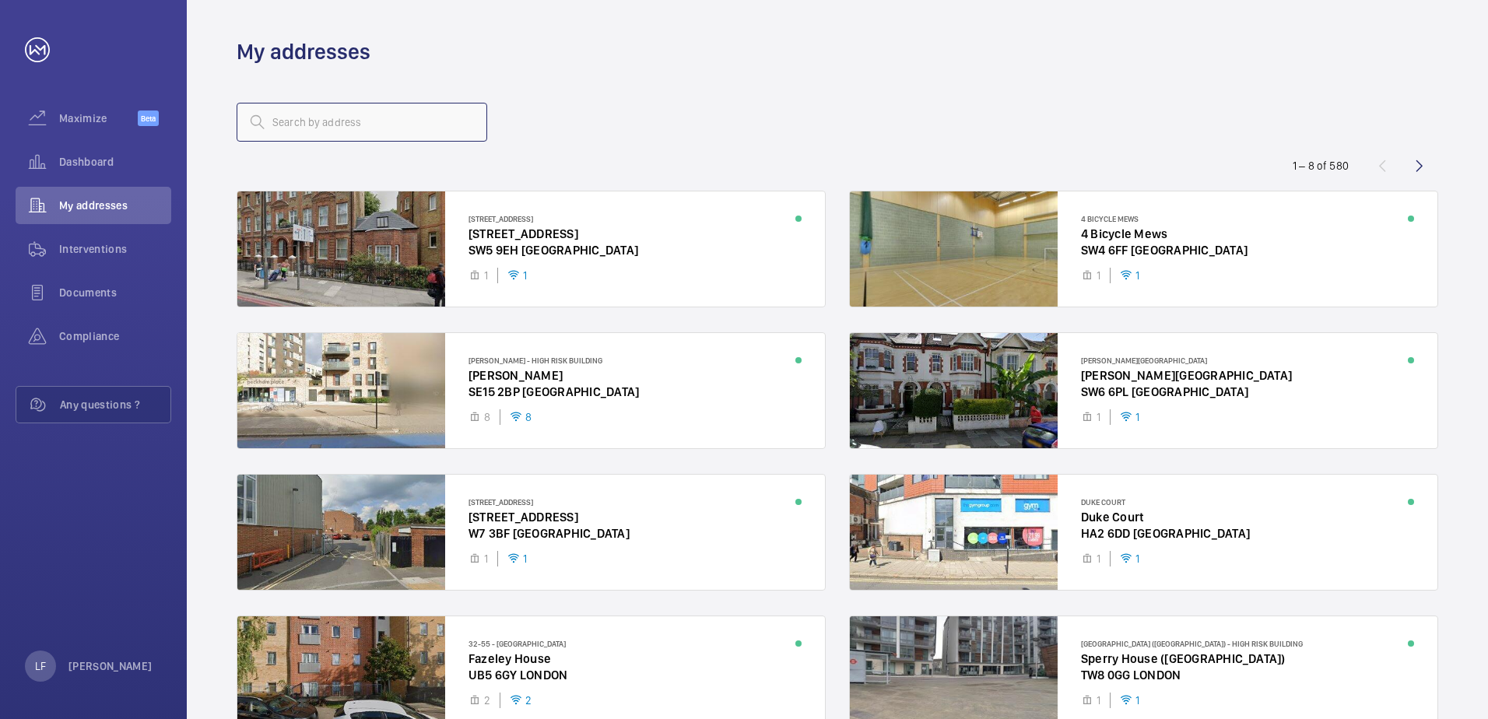
click at [322, 139] on input "text" at bounding box center [362, 122] width 251 height 39
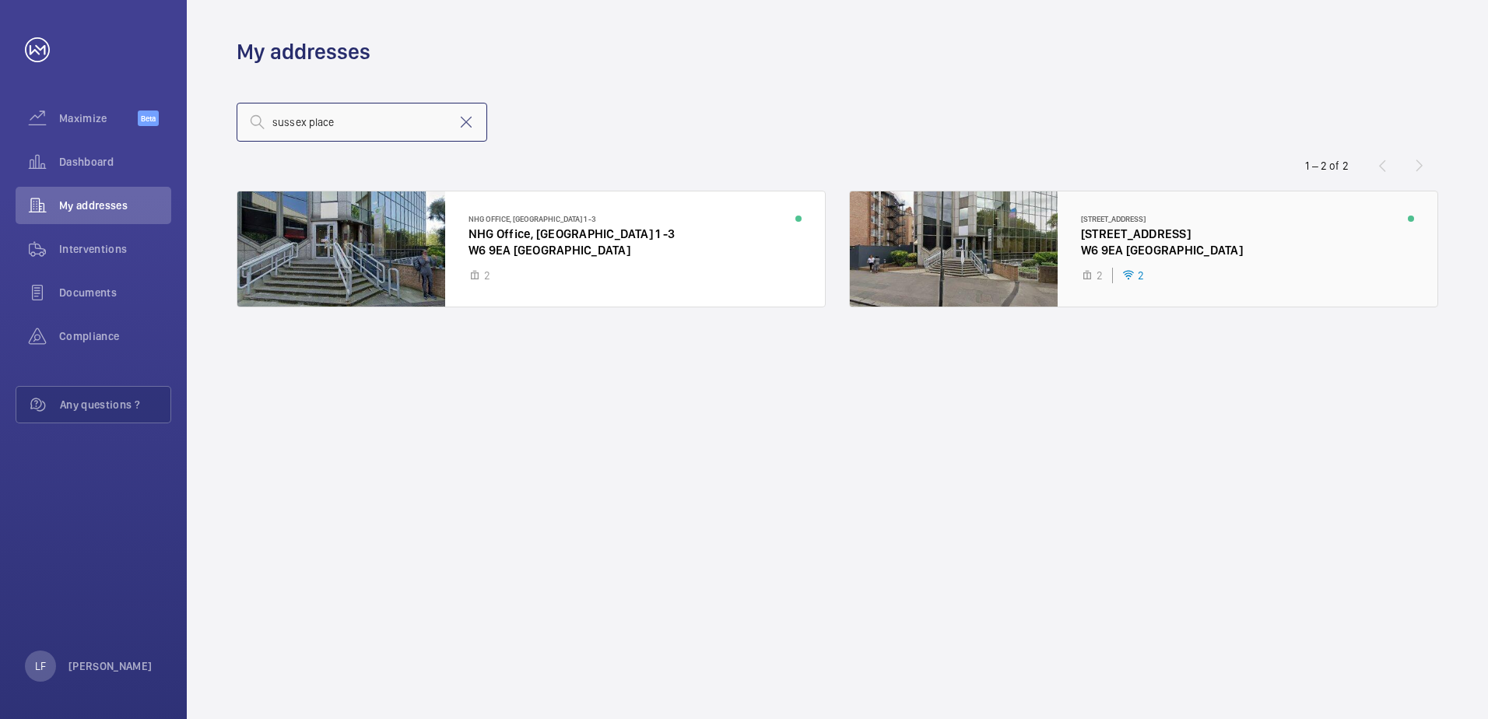
type input "sussex place"
click at [1083, 244] on div at bounding box center [1144, 248] width 588 height 115
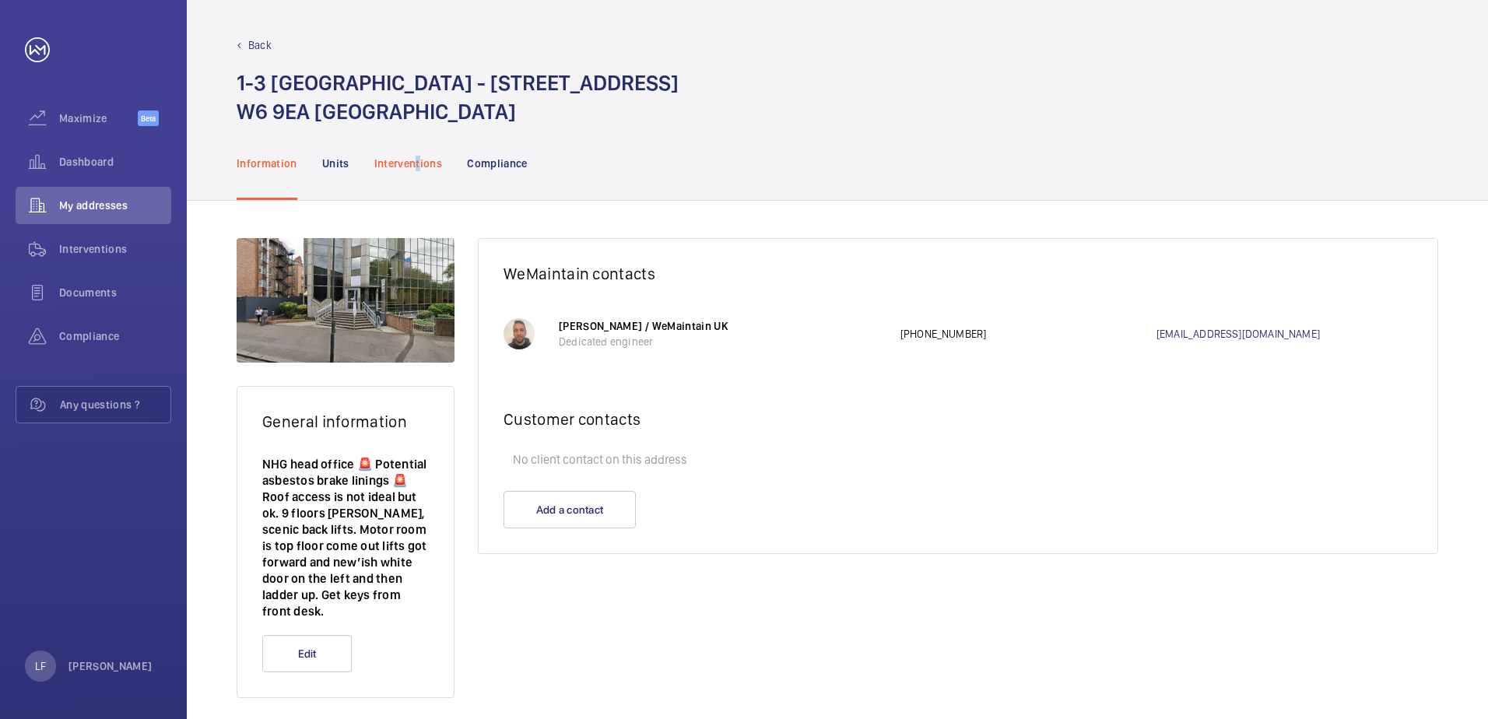
click at [424, 171] on div "Interventions" at bounding box center [408, 163] width 68 height 74
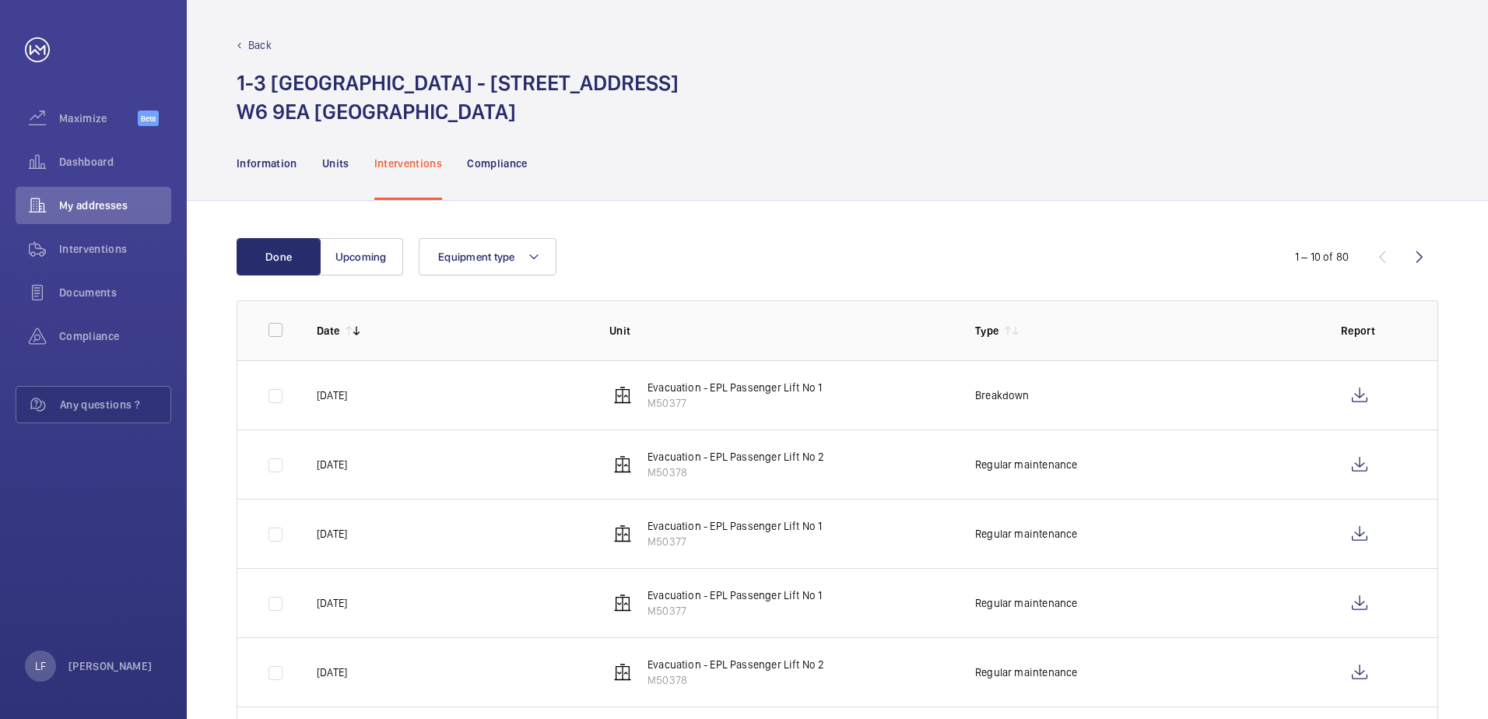
click at [436, 174] on div "Interventions" at bounding box center [408, 163] width 68 height 74
click at [1367, 402] on wm-front-icon-button at bounding box center [1359, 395] width 37 height 37
click at [89, 158] on span "Dashboard" at bounding box center [115, 162] width 112 height 16
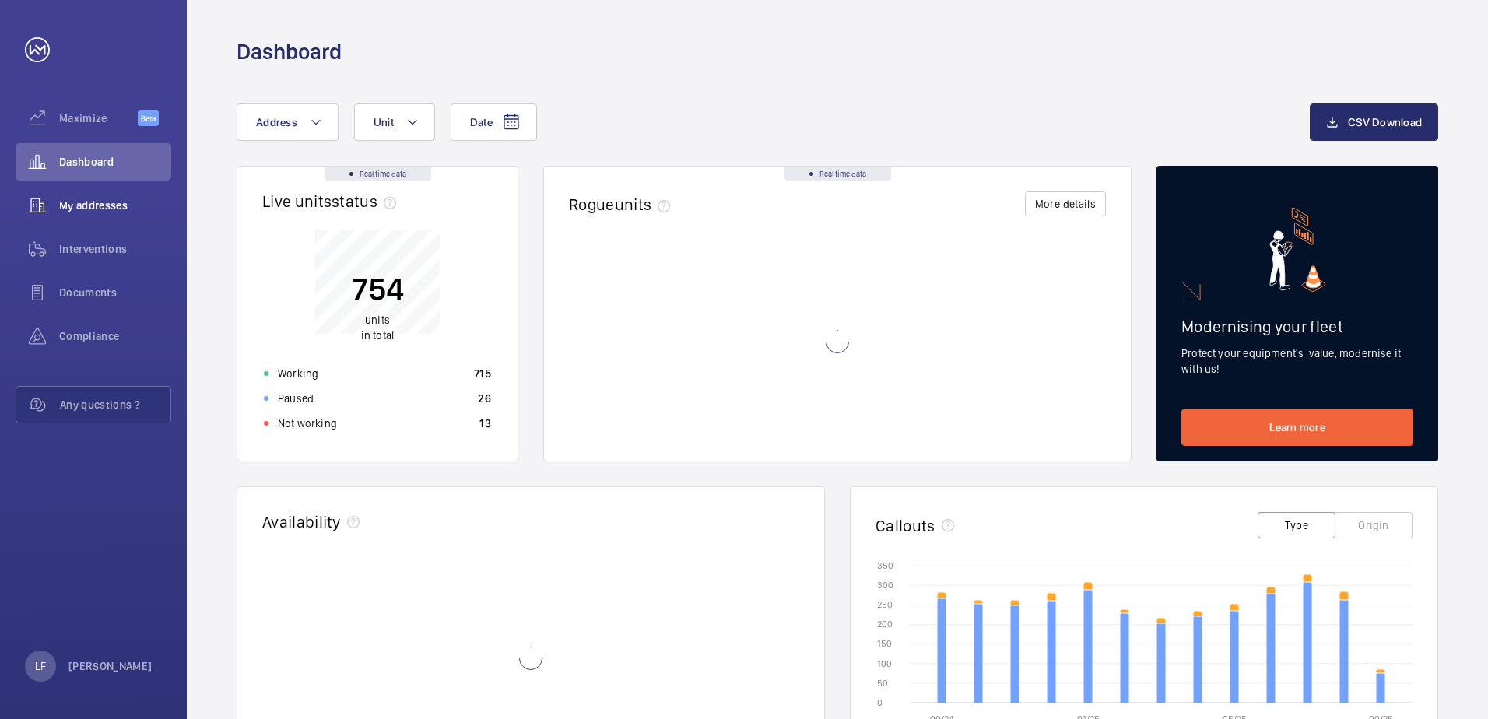
click at [51, 195] on wm-front-icon-button at bounding box center [38, 205] width 44 height 37
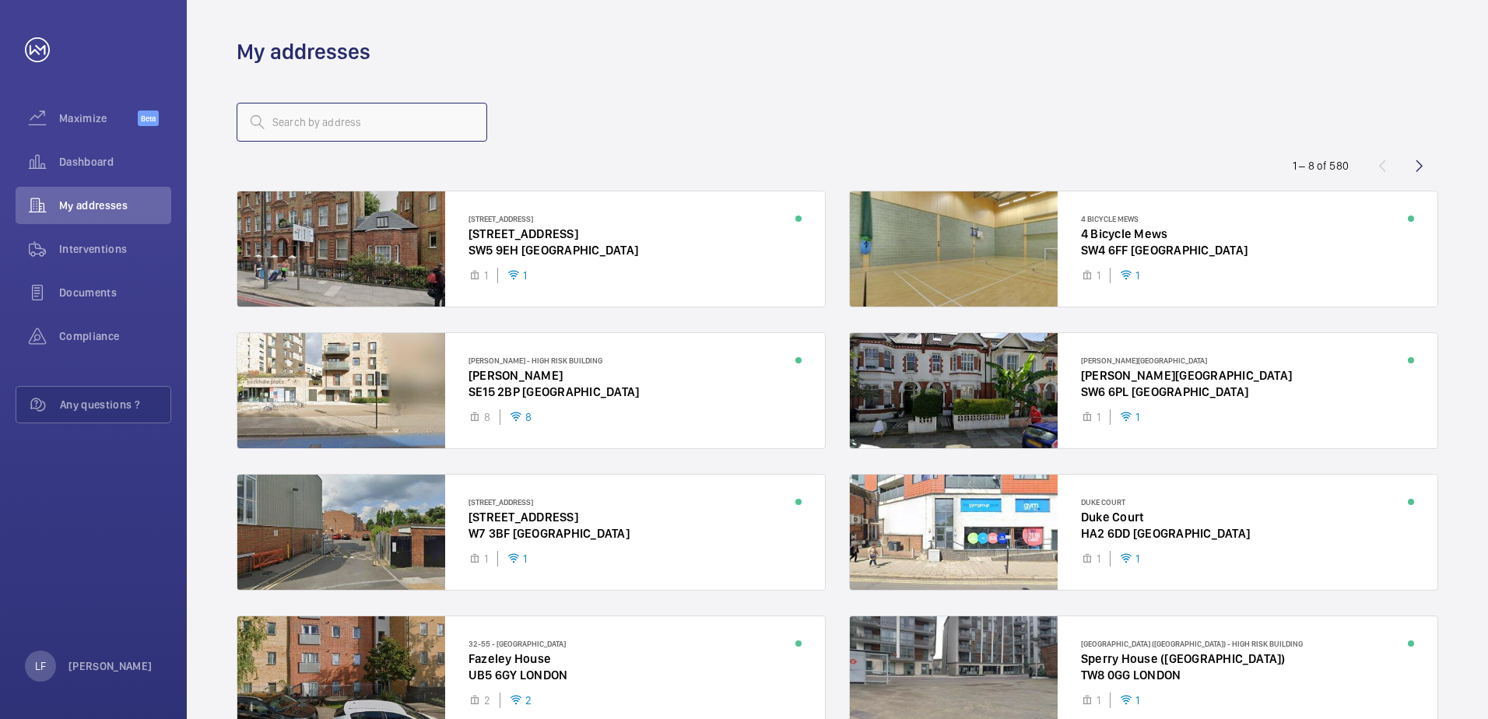
click at [319, 127] on input "text" at bounding box center [362, 122] width 251 height 39
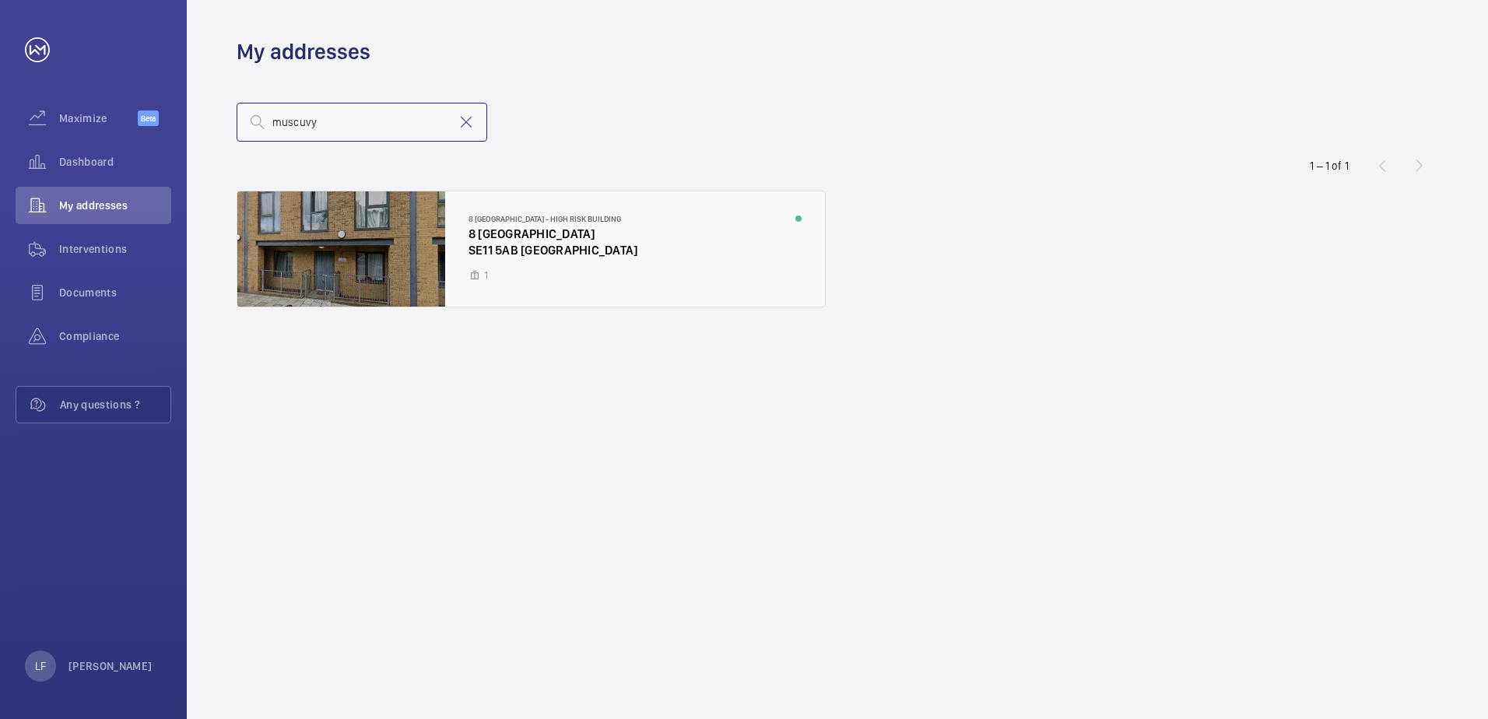
type input "muscuvy"
click at [538, 230] on div at bounding box center [531, 248] width 588 height 115
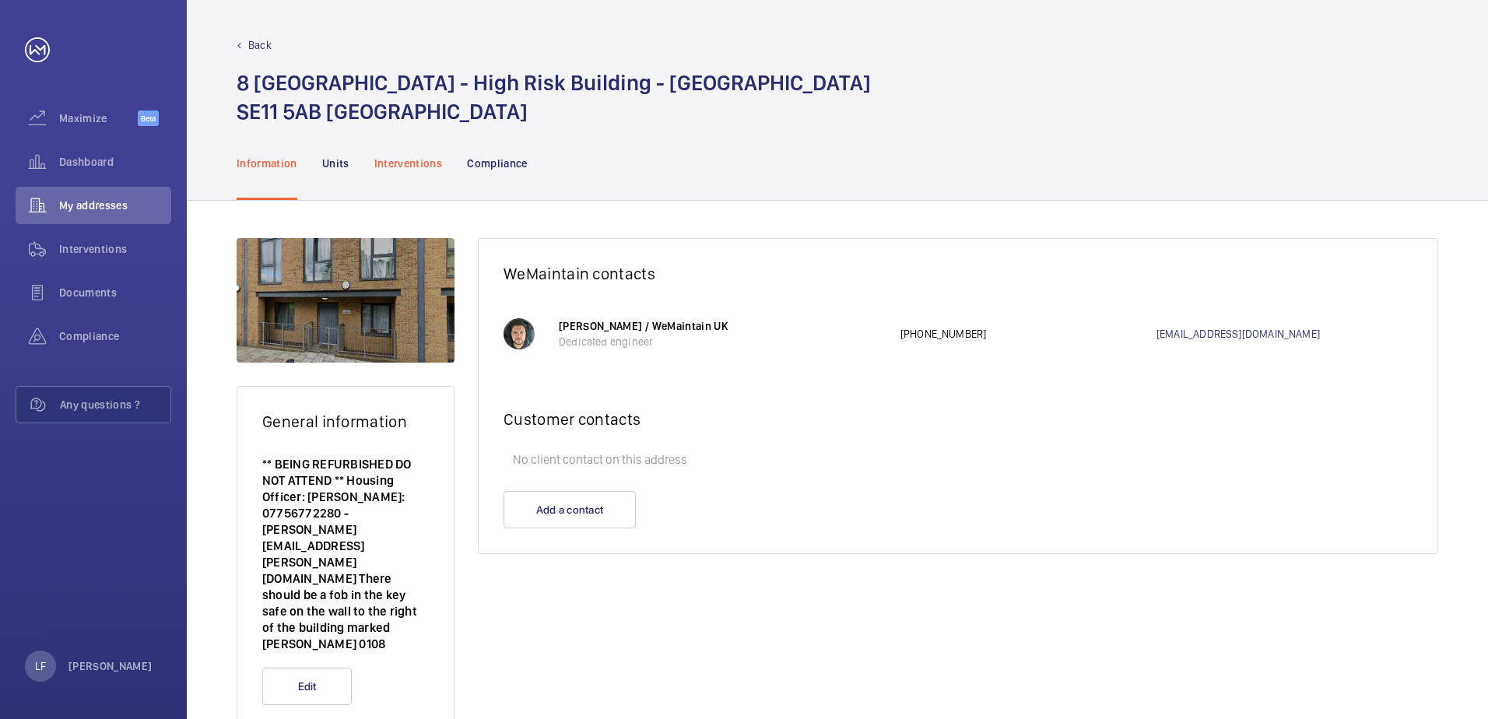
click at [416, 170] on p "Interventions" at bounding box center [408, 164] width 68 height 16
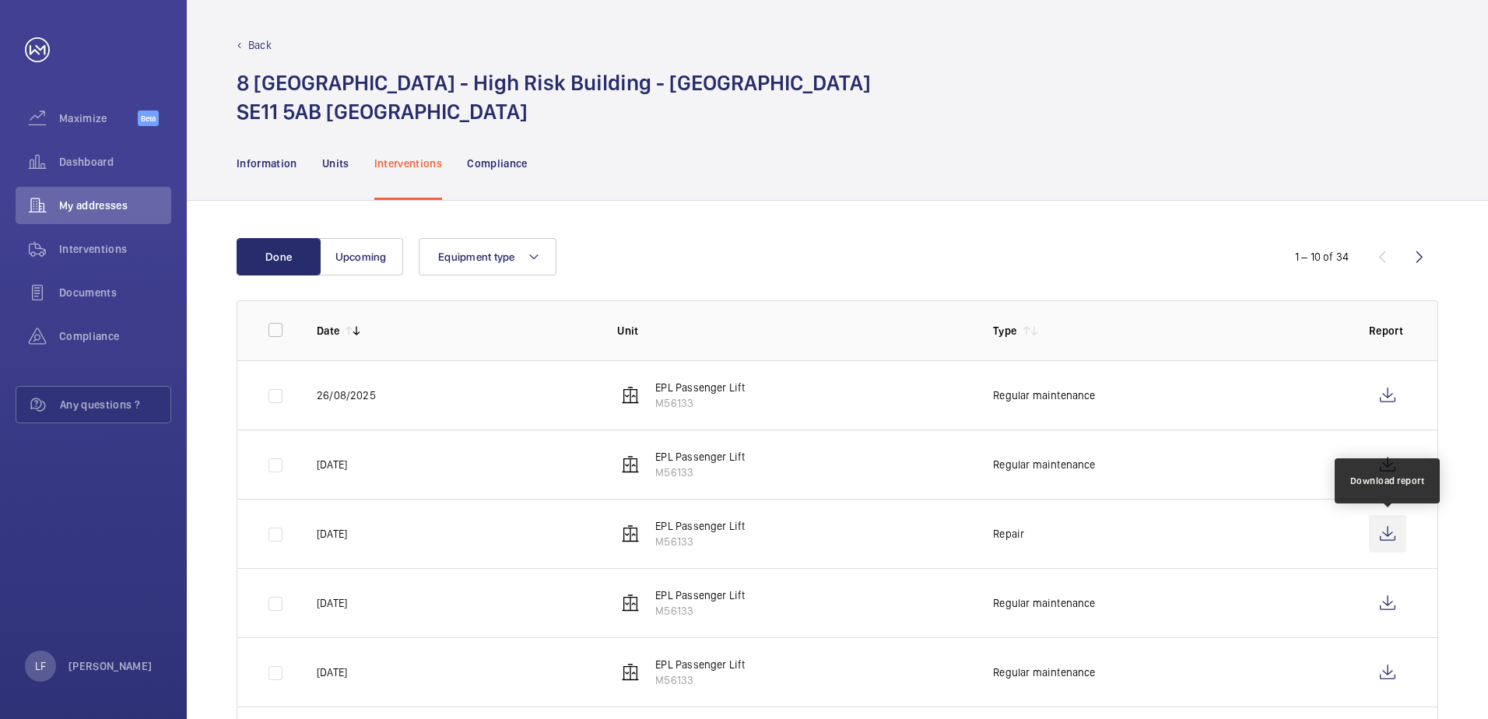
click at [1384, 542] on wm-front-icon-button at bounding box center [1387, 533] width 37 height 37
